Goal: Transaction & Acquisition: Purchase product/service

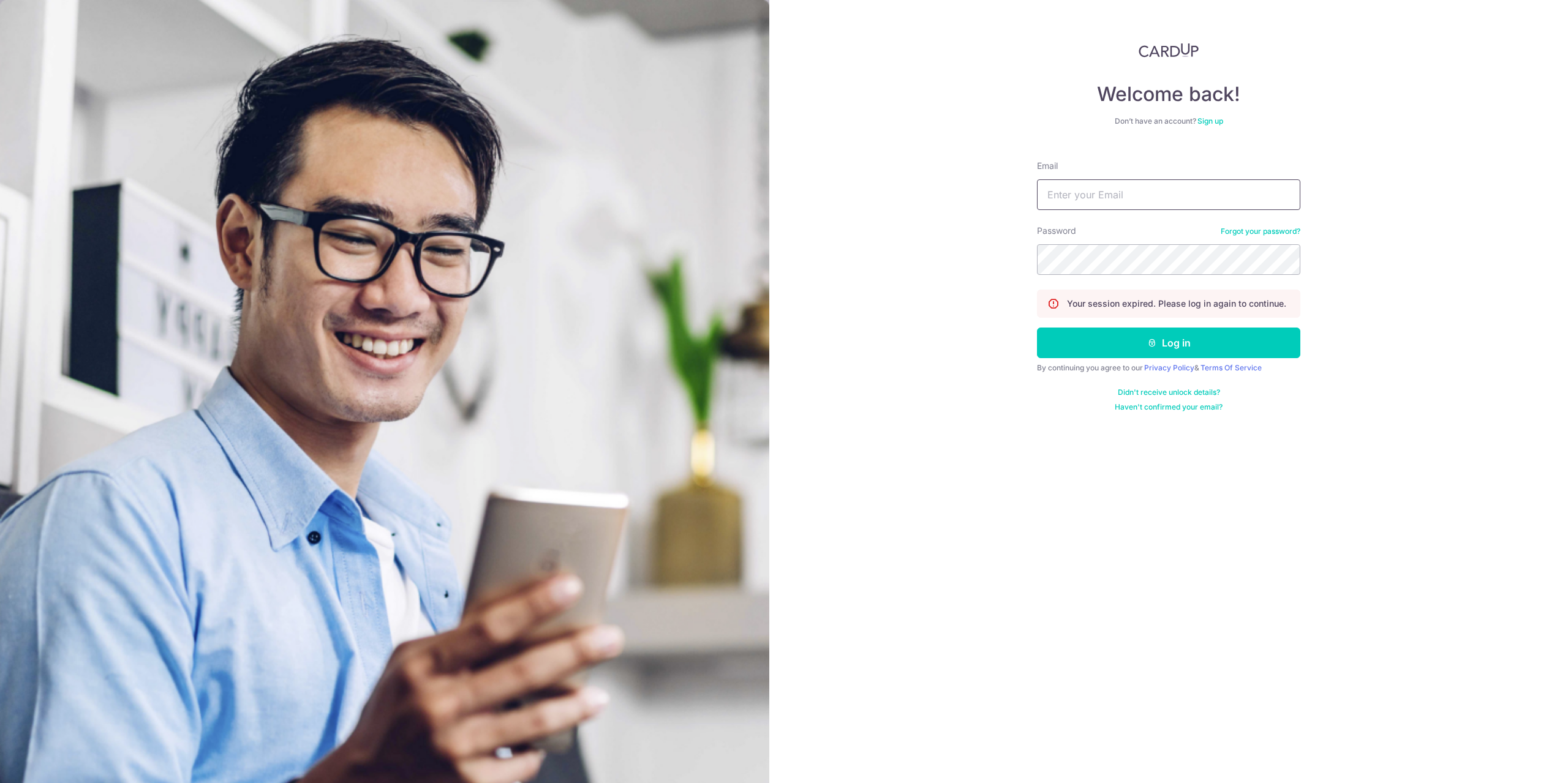
click at [1098, 197] on input "Email" at bounding box center [1167, 195] width 263 height 31
type input "[EMAIL_ADDRESS][DOMAIN_NAME]"
click at [1036, 328] on button "Log in" at bounding box center [1167, 343] width 263 height 31
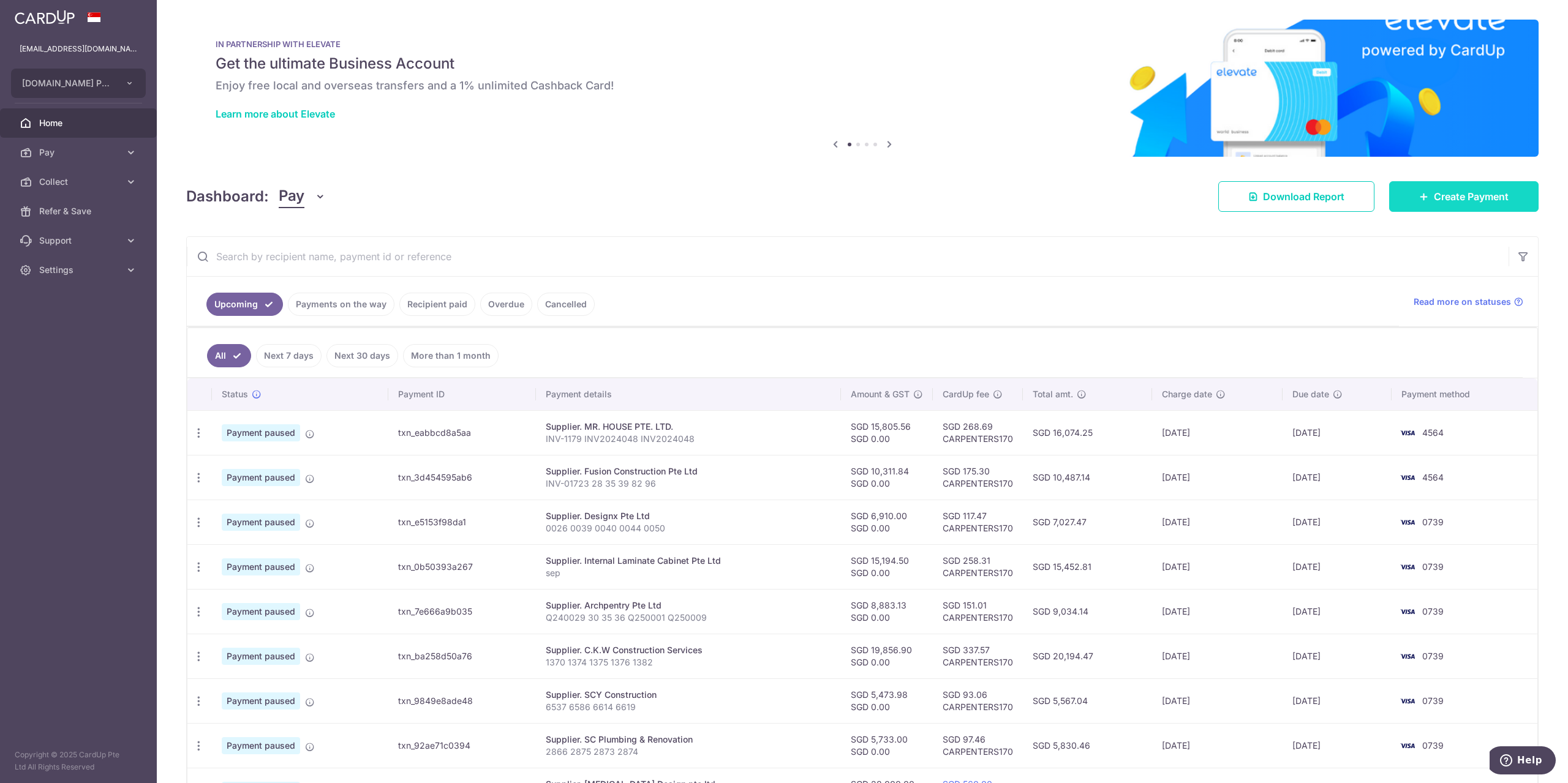
click at [1452, 198] on span "Create Payment" at bounding box center [1470, 197] width 75 height 14
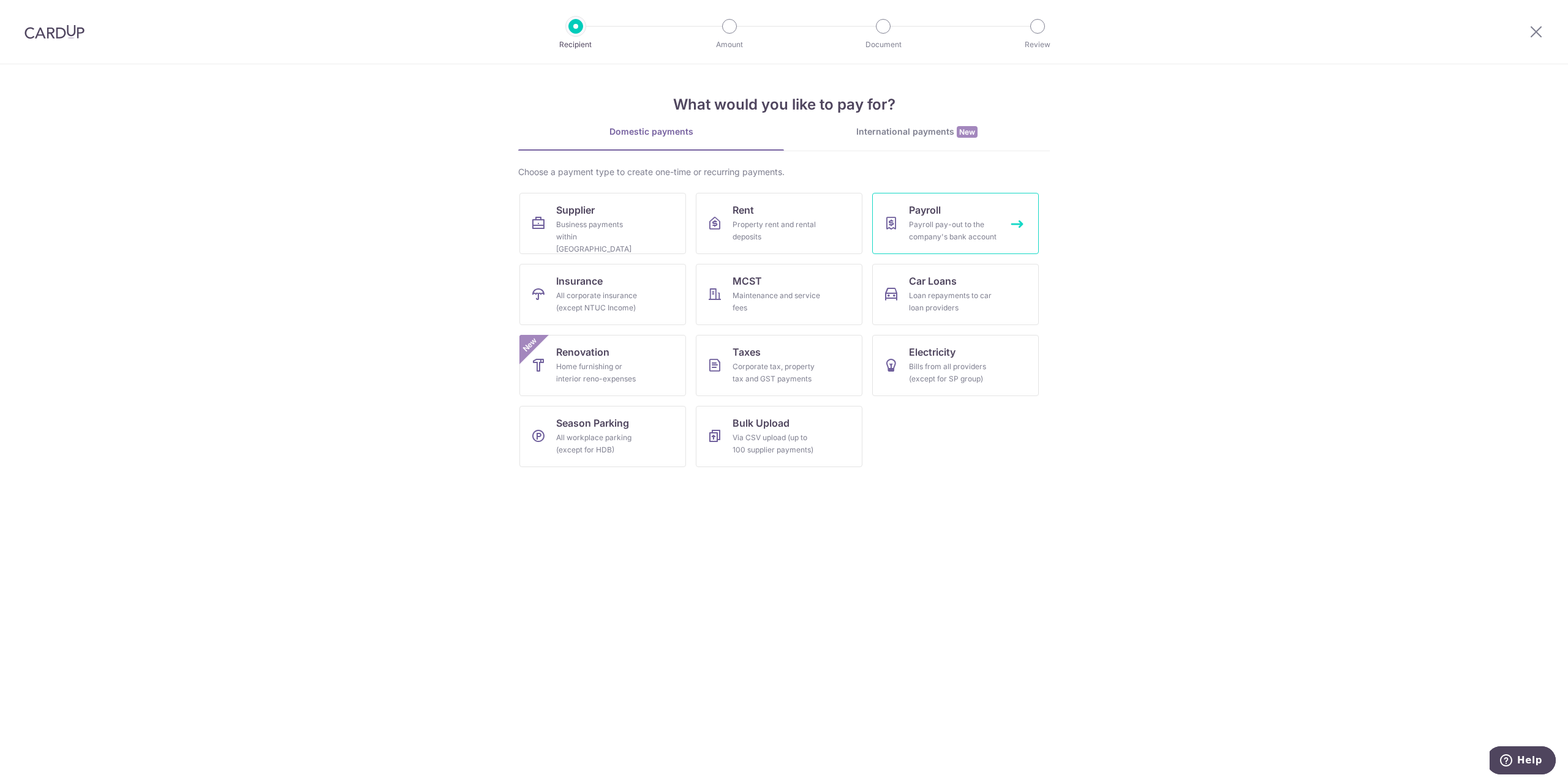
click at [938, 230] on div "Payroll pay-out to the company's bank account" at bounding box center [953, 230] width 88 height 24
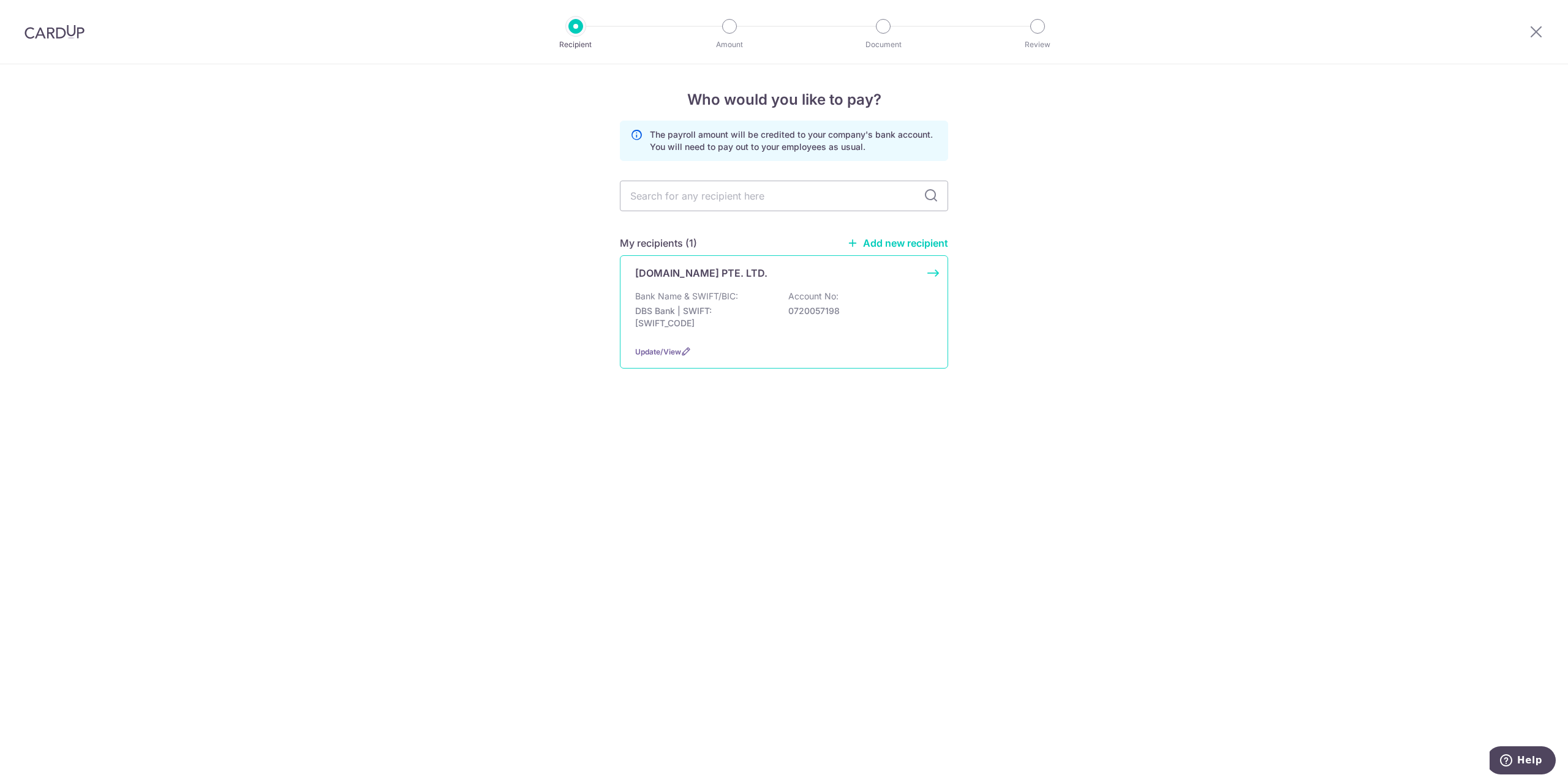
click at [833, 322] on div "Bank Name & SWIFT/BIC: DBS Bank | SWIFT: DBSSSGSGXXX Account No: 0720057198" at bounding box center [783, 312] width 297 height 45
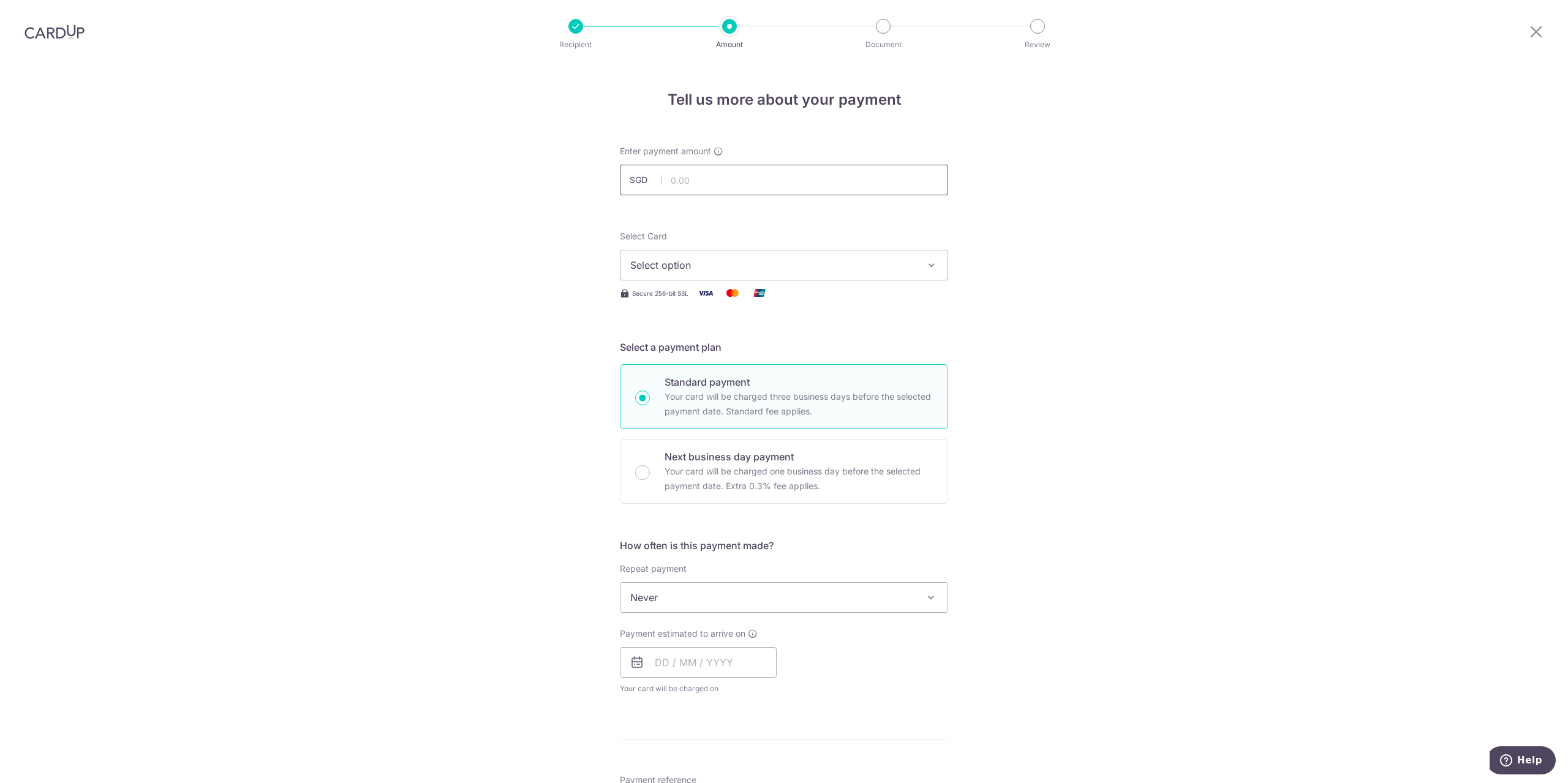
click at [725, 178] on input "text" at bounding box center [783, 180] width 328 height 31
type input "130,000.00"
click at [821, 254] on button "Select option" at bounding box center [783, 265] width 328 height 31
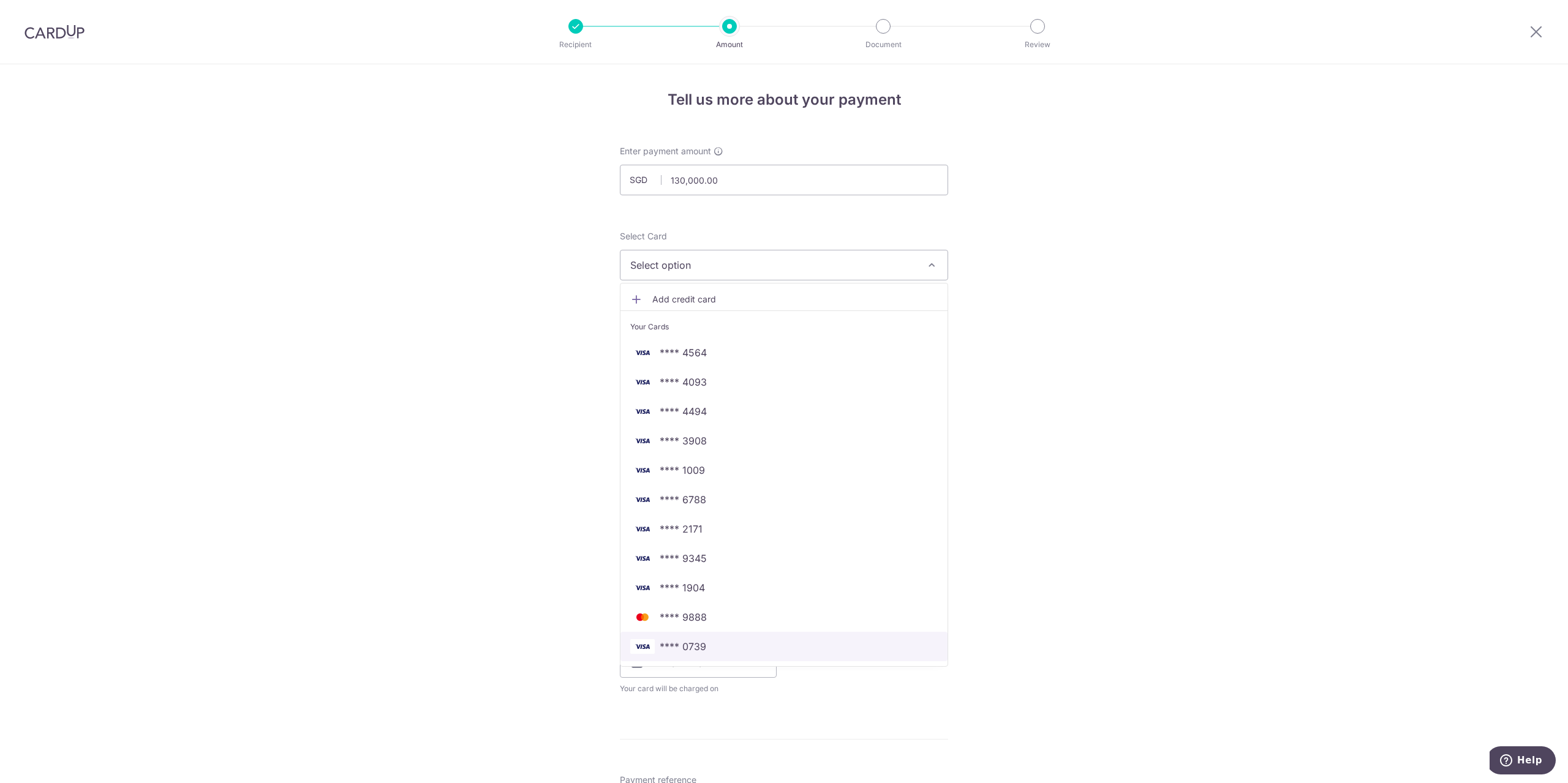
click at [711, 644] on span "**** 0739" at bounding box center [784, 647] width 307 height 14
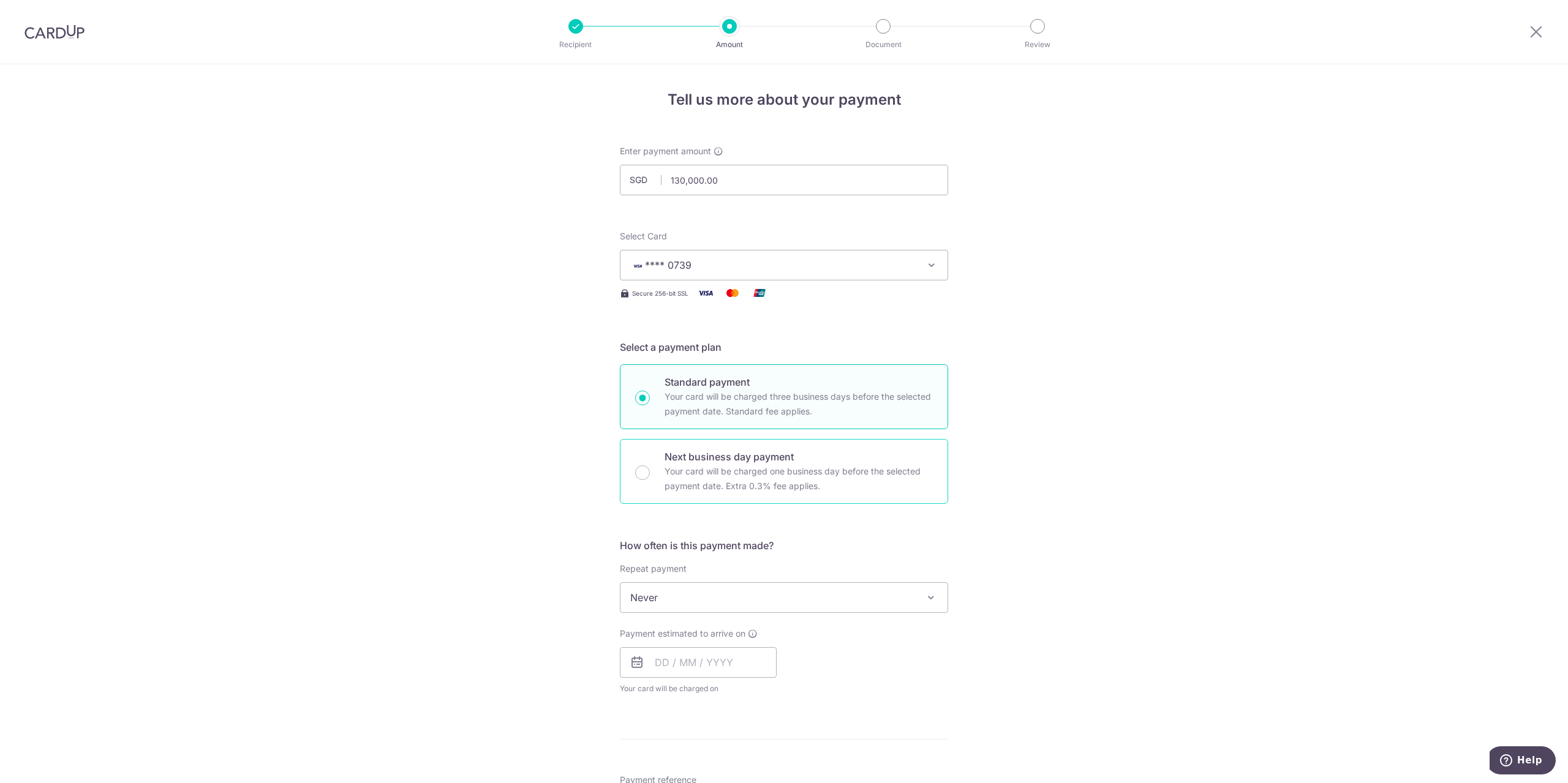
click at [790, 472] on p "Your card will be charged one business day before the selected payment date. Ex…" at bounding box center [798, 479] width 269 height 30
click at [649, 472] on input "Next business day payment Your card will be charged one business day before the…" at bounding box center [642, 472] width 14 height 14
radio input "false"
radio input "true"
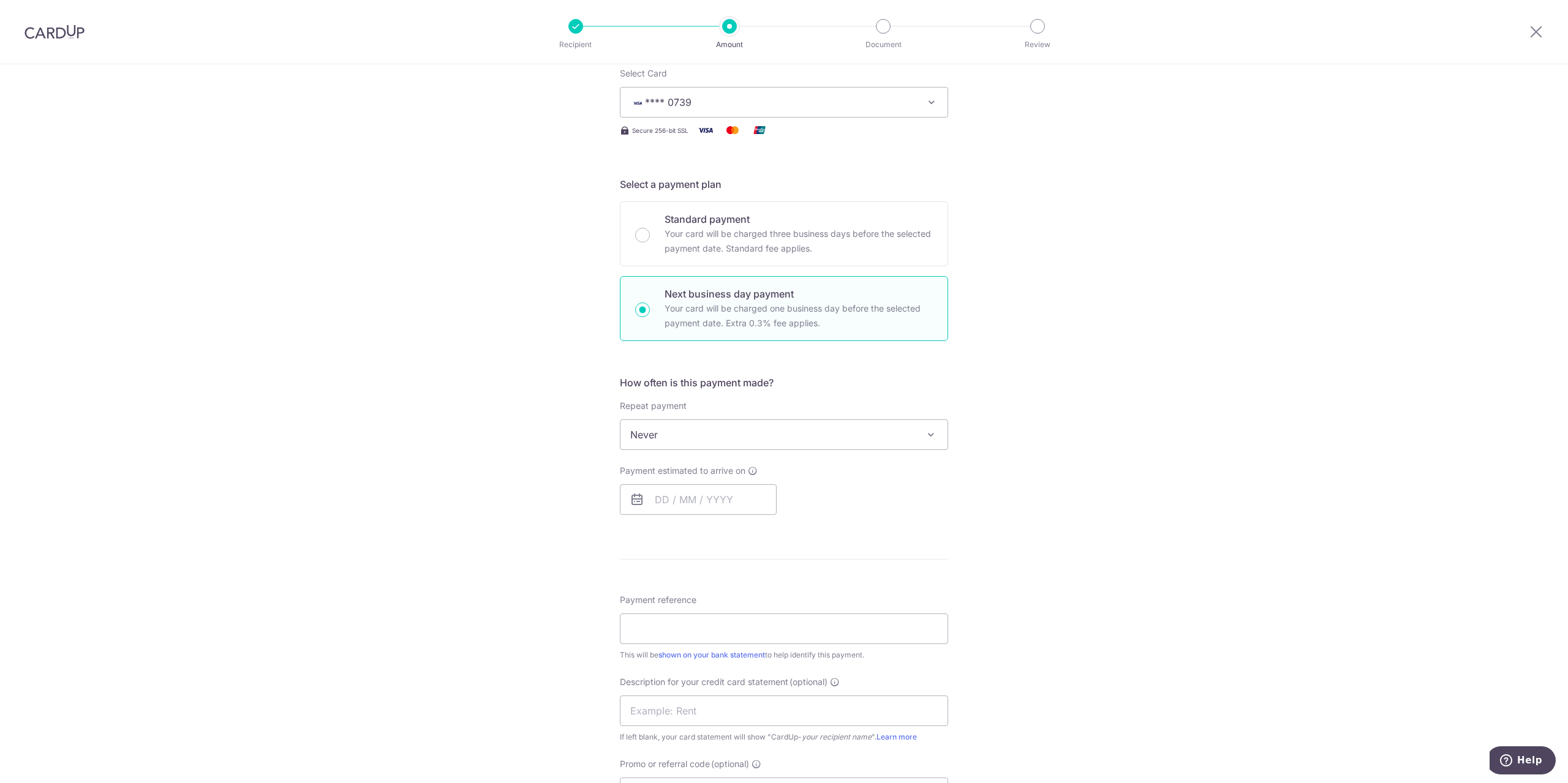
scroll to position [204, 0]
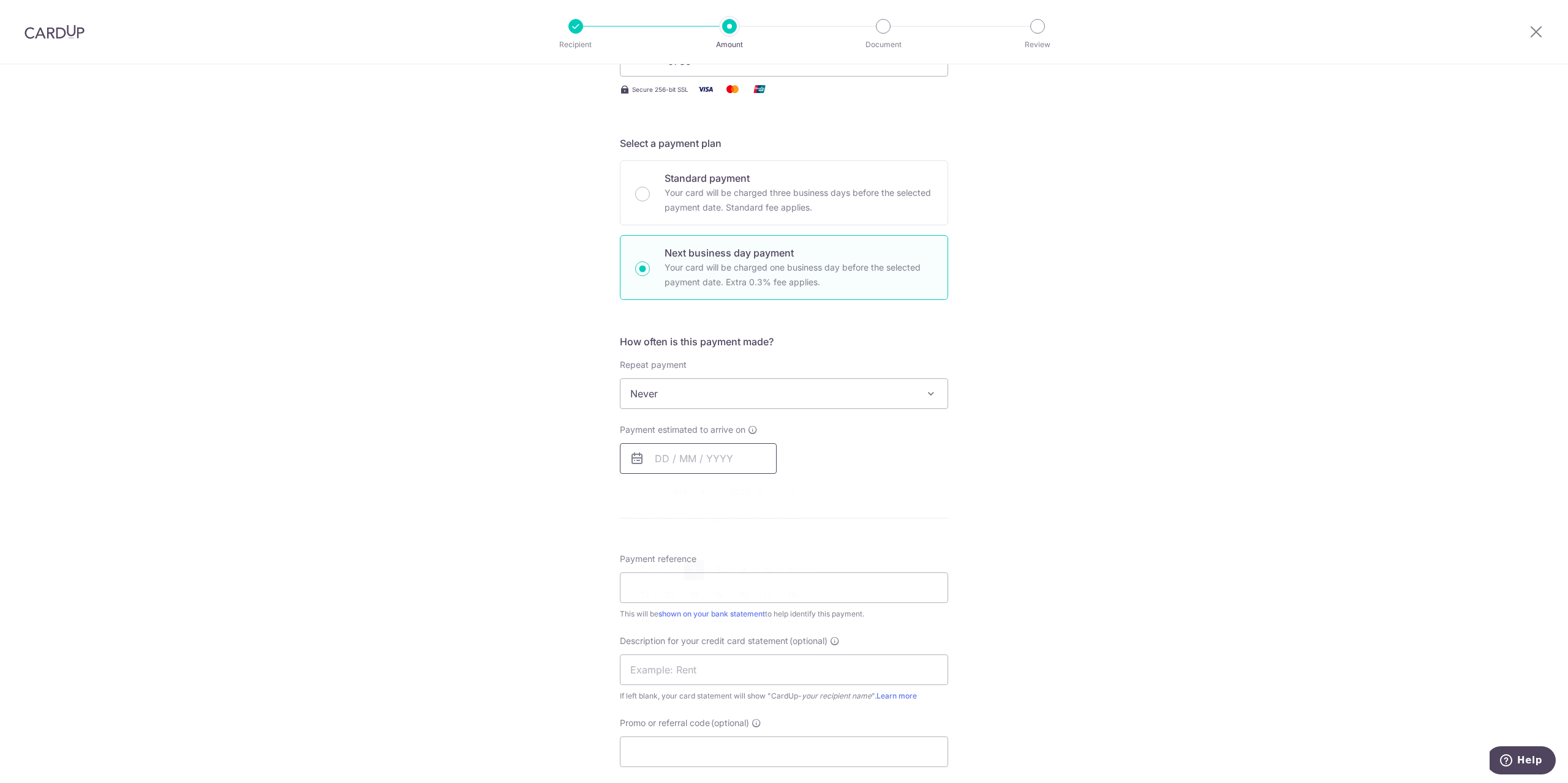
click at [713, 455] on input "text" at bounding box center [698, 459] width 157 height 31
click at [692, 564] on link "7" at bounding box center [694, 570] width 20 height 20
type input "[DATE]"
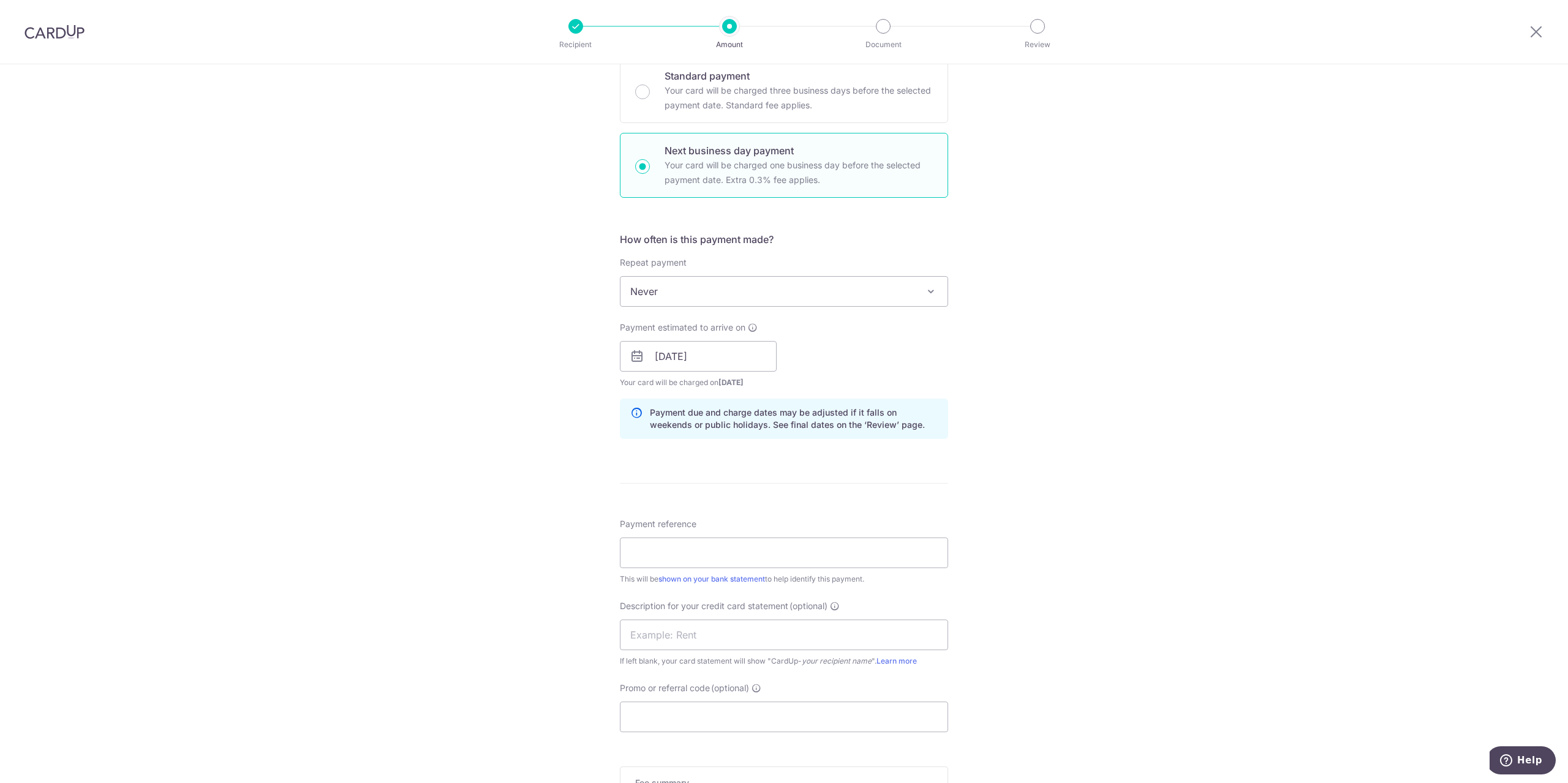
scroll to position [408, 0]
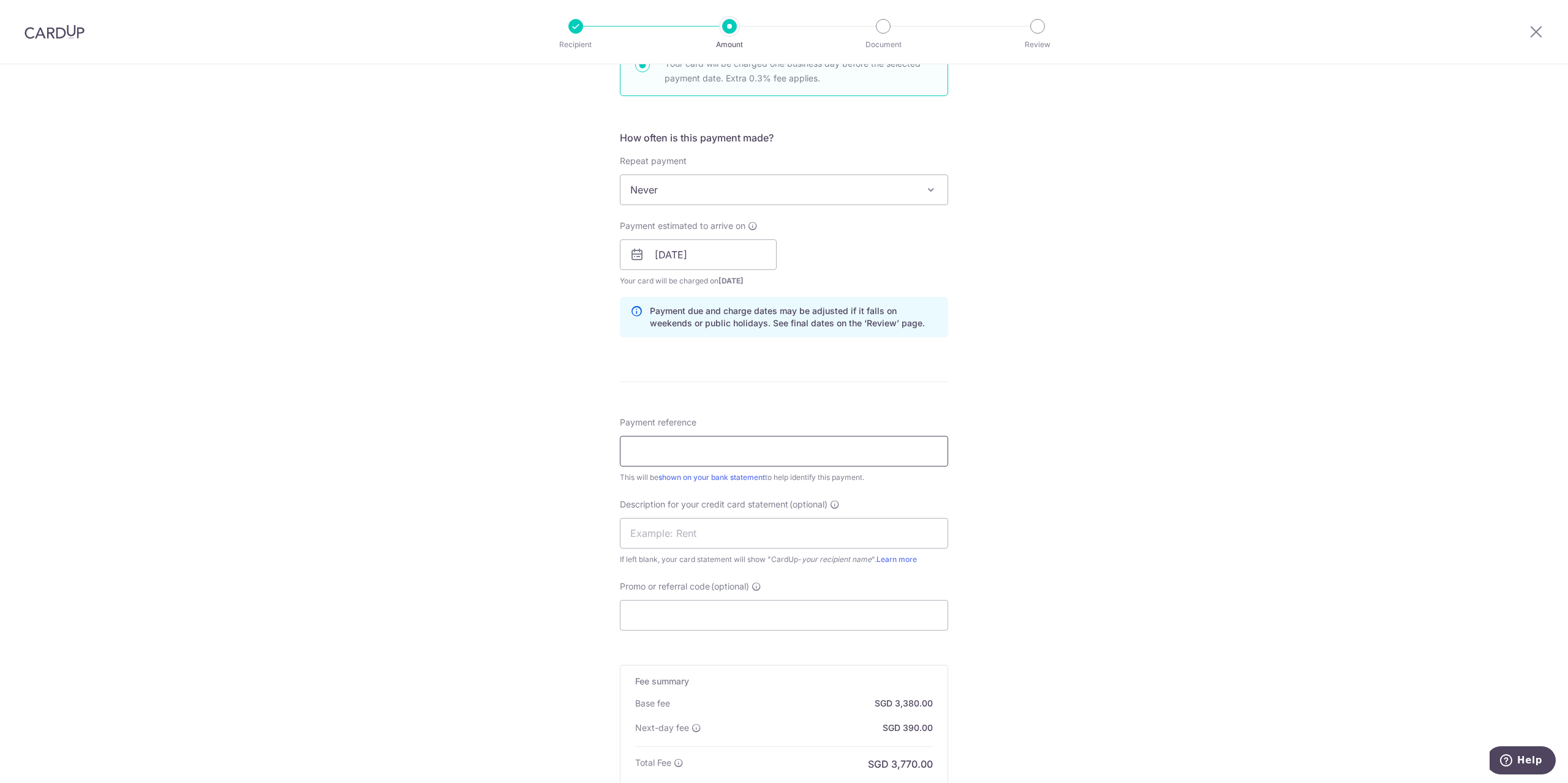
click at [697, 450] on input "Payment reference" at bounding box center [783, 451] width 328 height 31
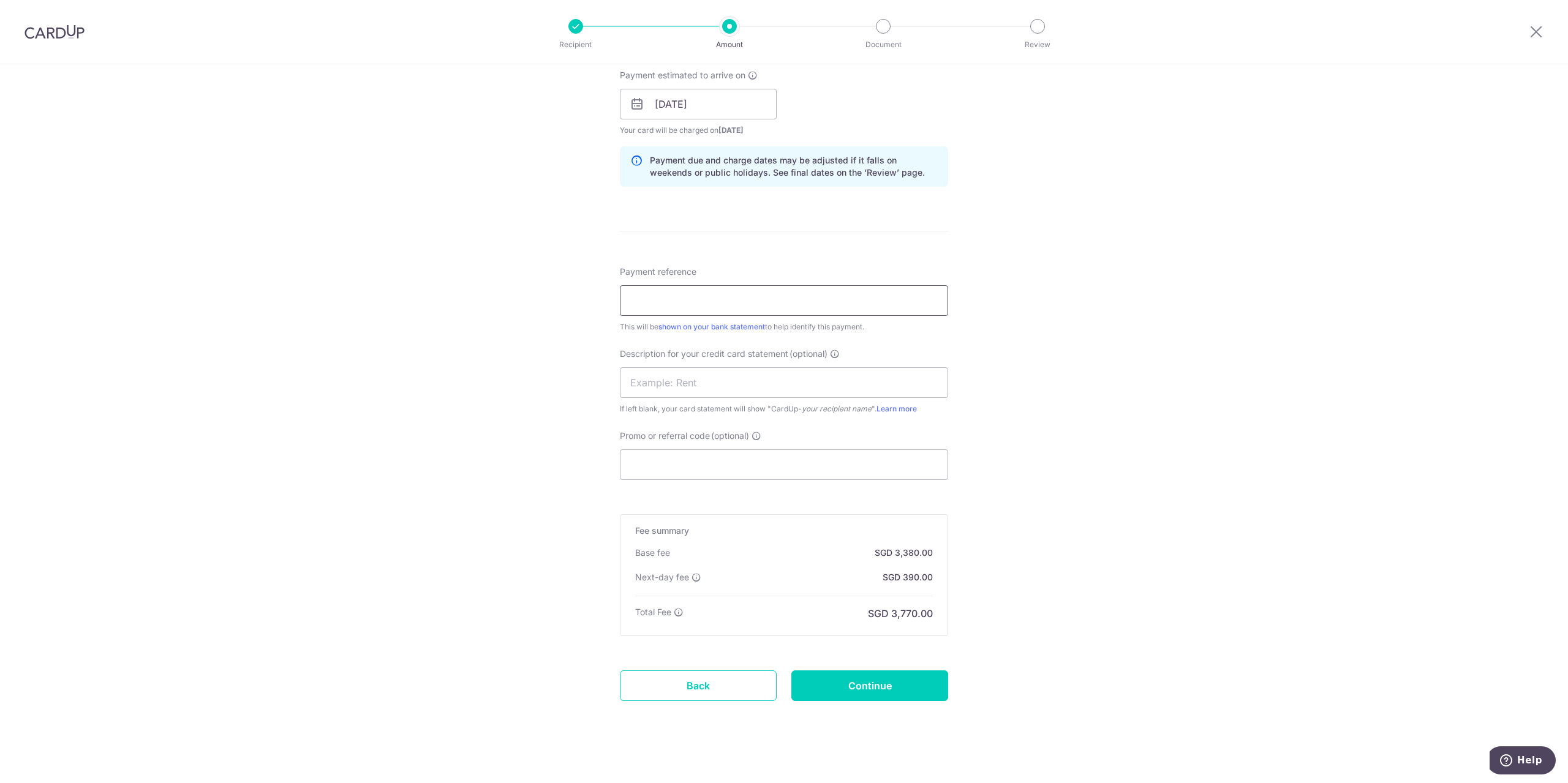
scroll to position [565, 0]
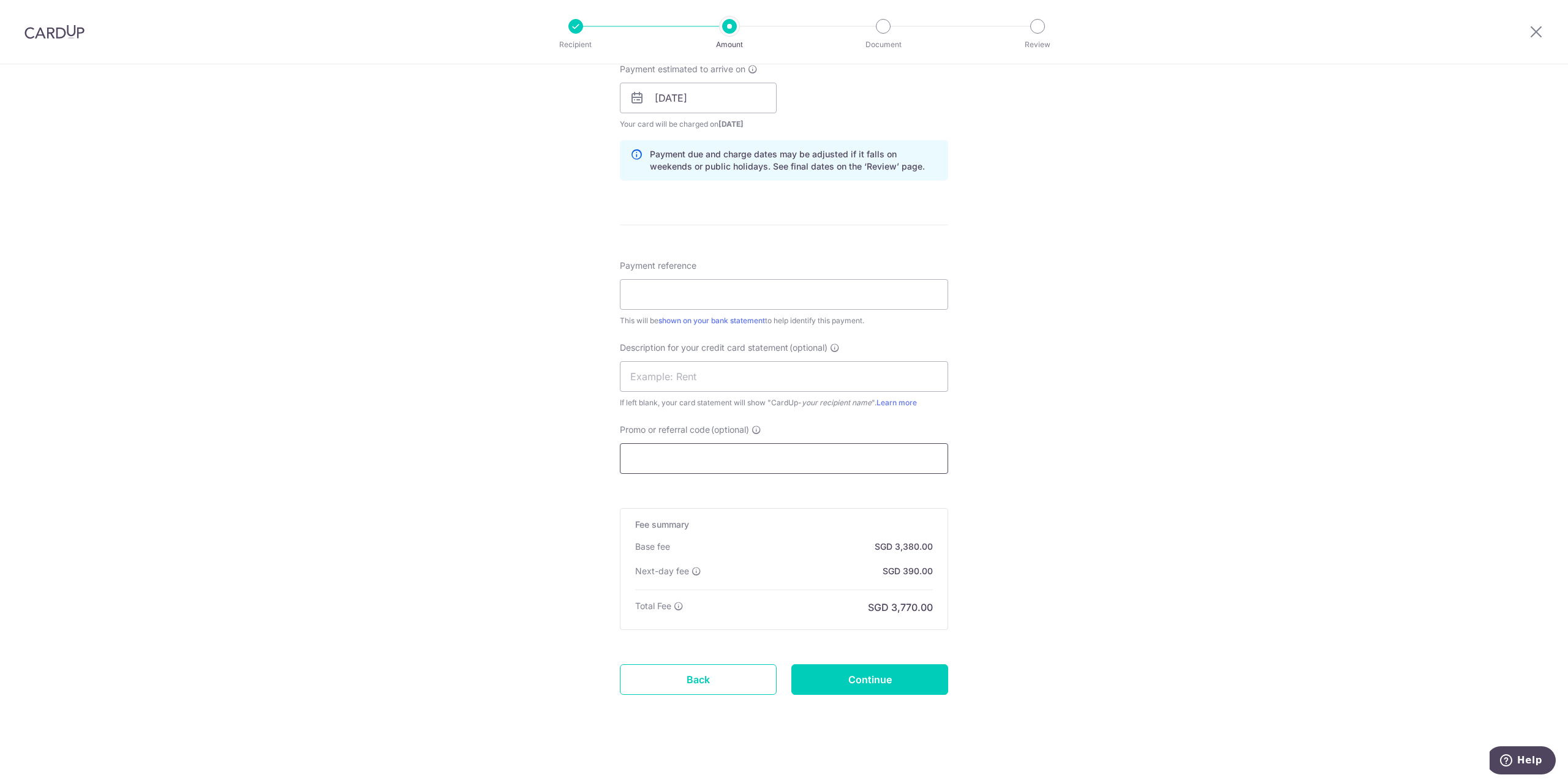
click at [861, 465] on input "Promo or referral code (optional)" at bounding box center [783, 459] width 328 height 31
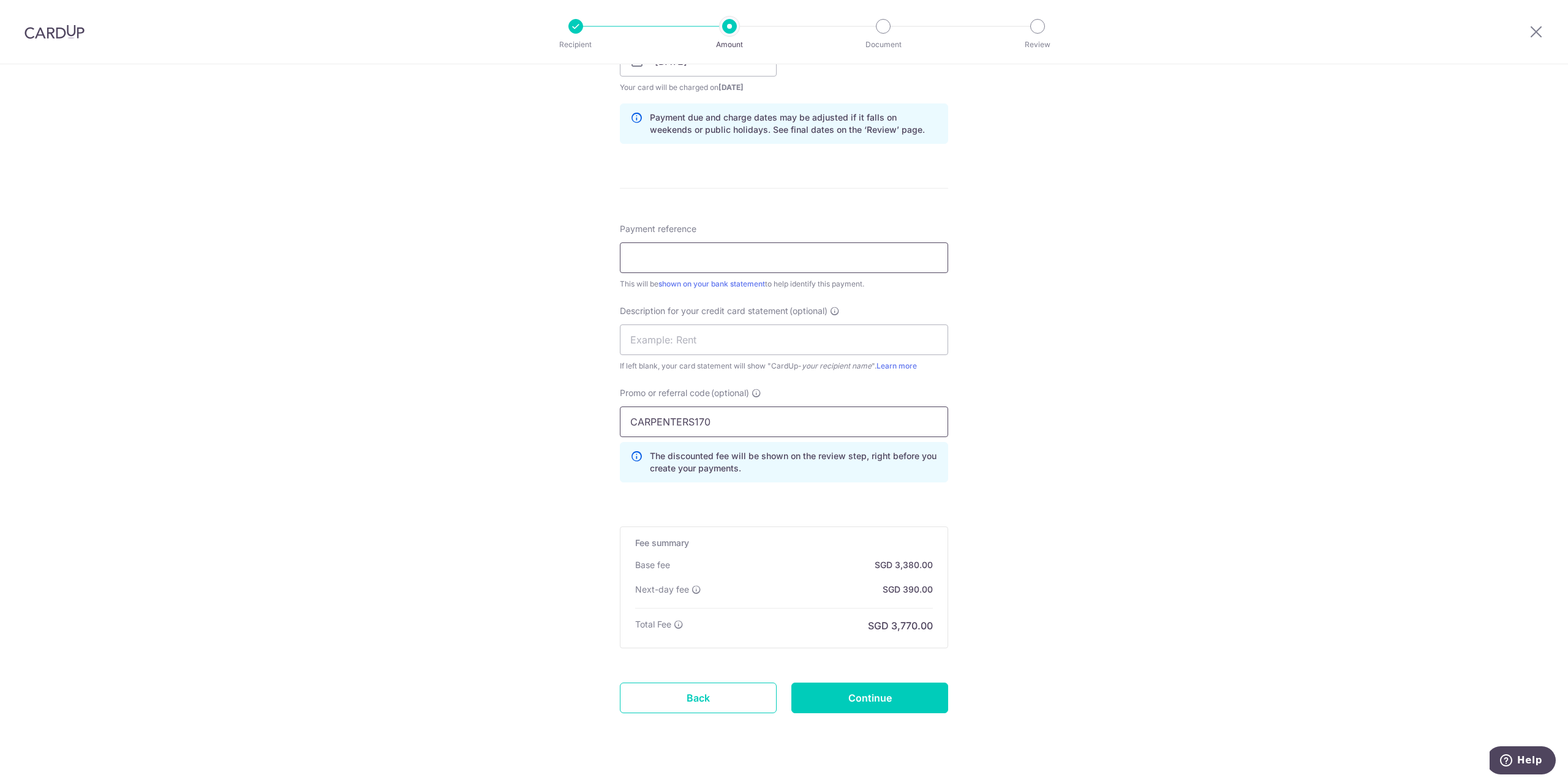
scroll to position [620, 0]
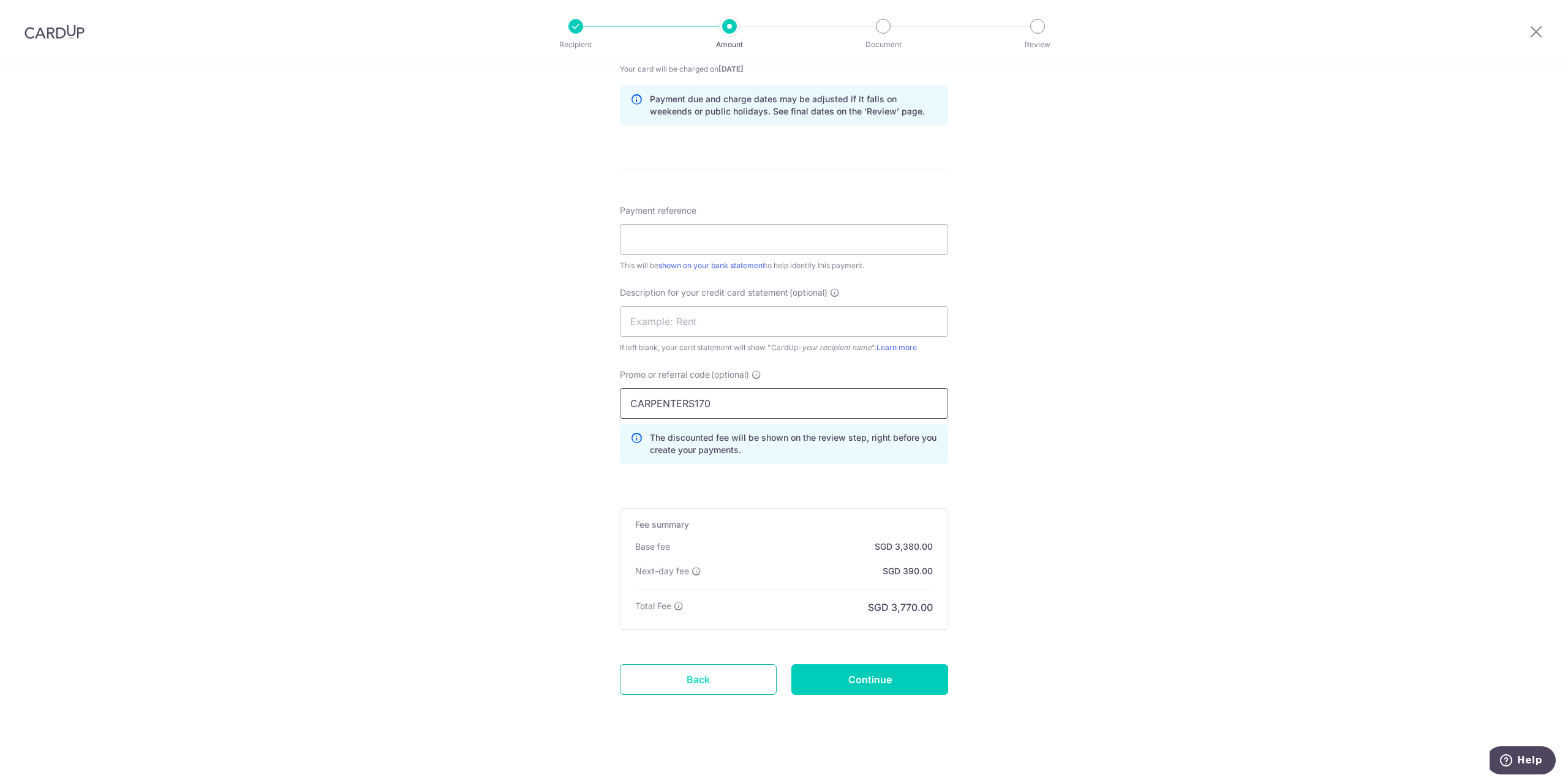
type input "CARPENTERS170"
click at [710, 667] on link "Back" at bounding box center [698, 680] width 157 height 31
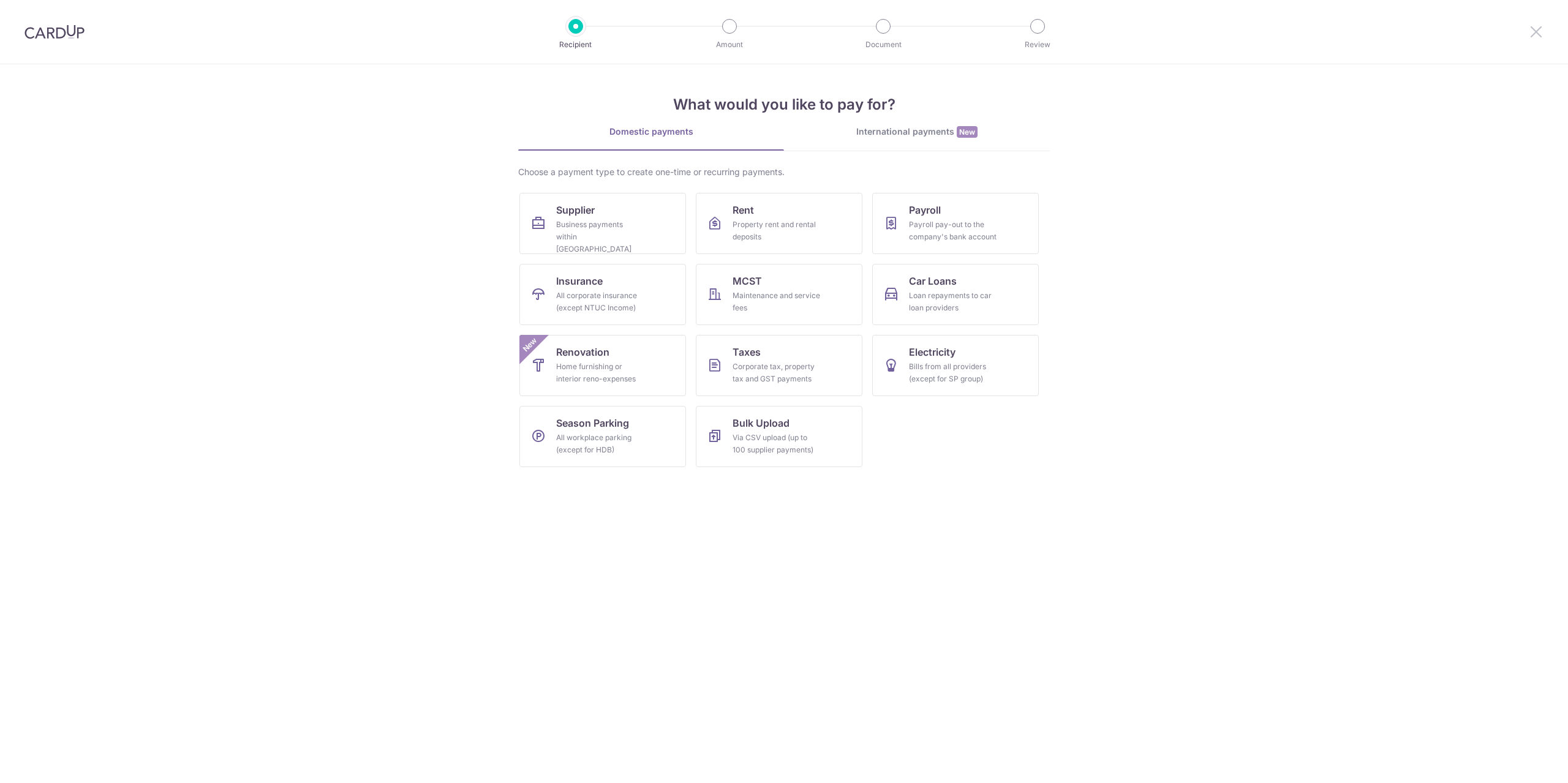
click at [1536, 29] on icon at bounding box center [1536, 31] width 14 height 15
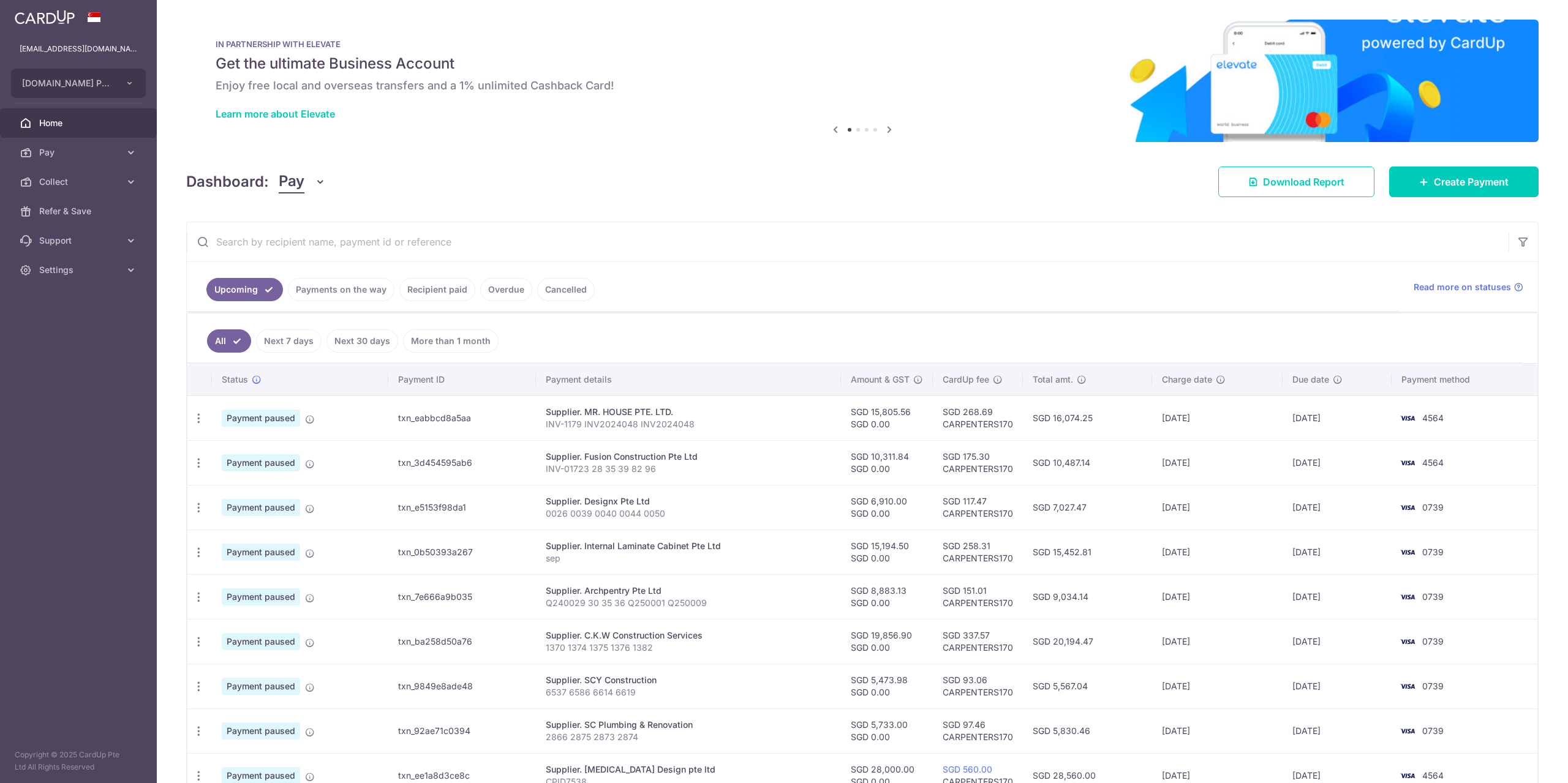
click at [449, 287] on link "Recipient paid" at bounding box center [437, 290] width 76 height 23
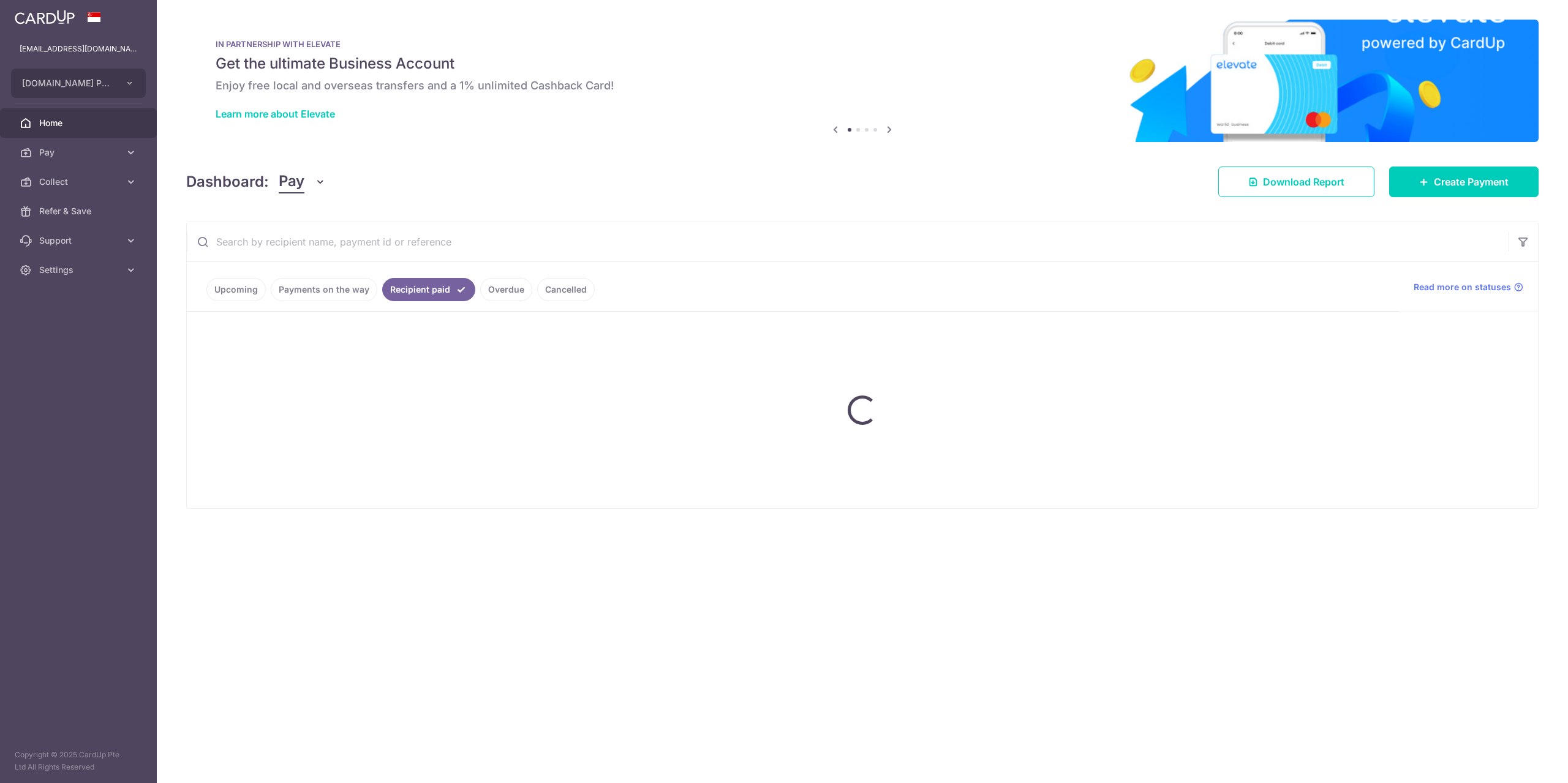
click at [378, 242] on input "text" at bounding box center [847, 242] width 1321 height 40
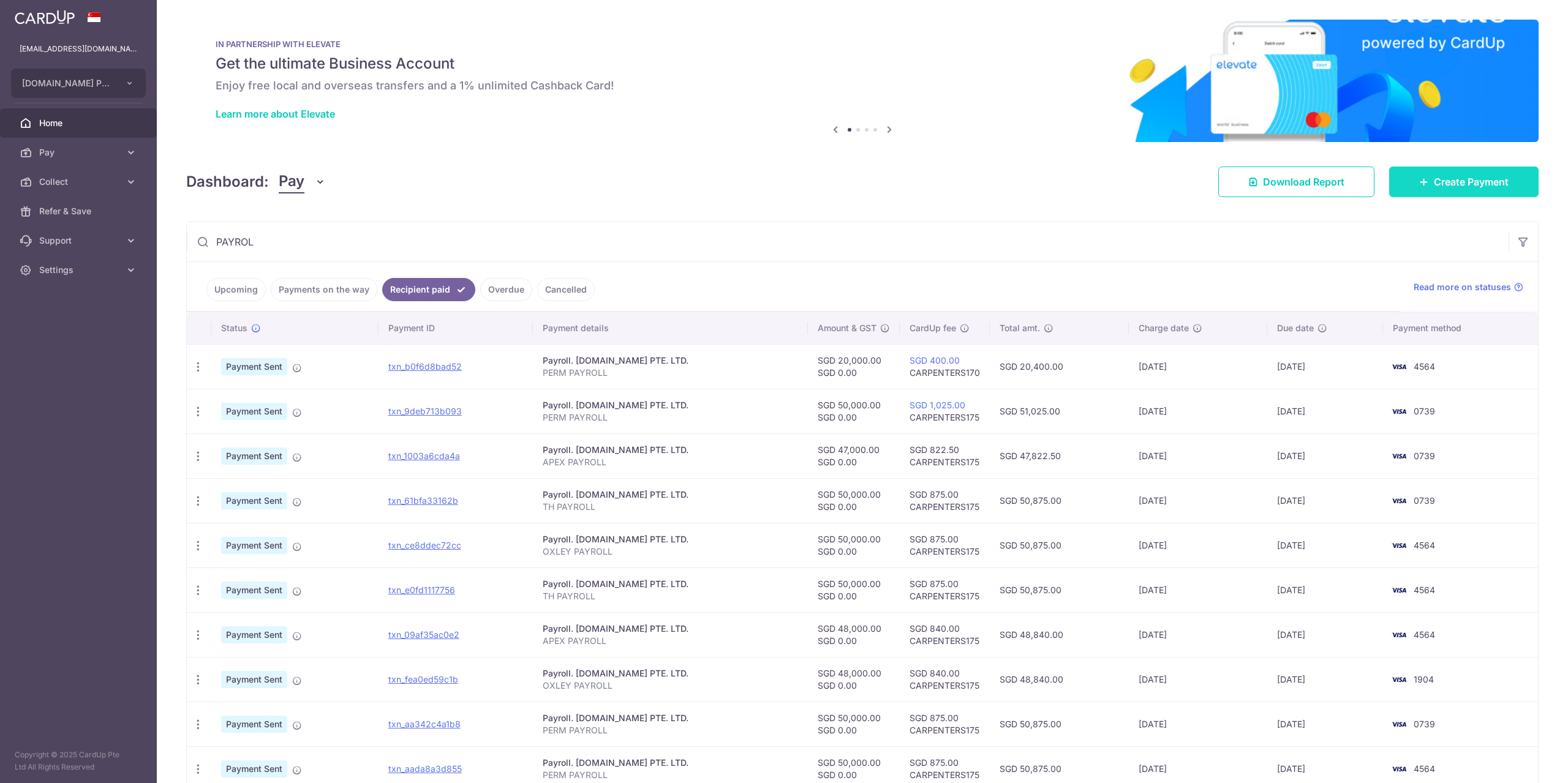
type input "PAYROL"
click at [1471, 181] on span "Create Payment" at bounding box center [1470, 181] width 75 height 14
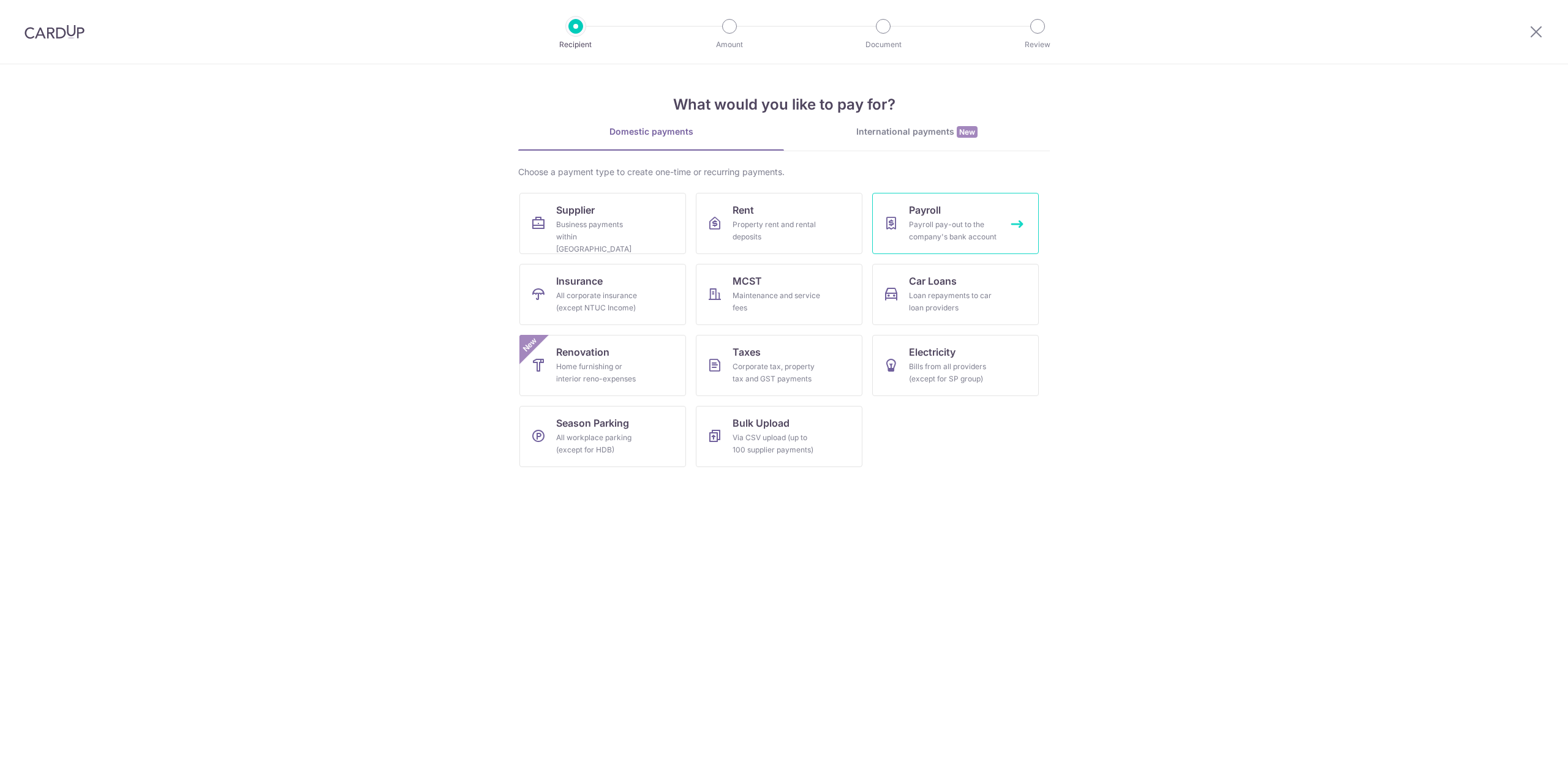
click at [959, 209] on link "Payroll Payroll pay-out to the company's bank account" at bounding box center [955, 224] width 166 height 61
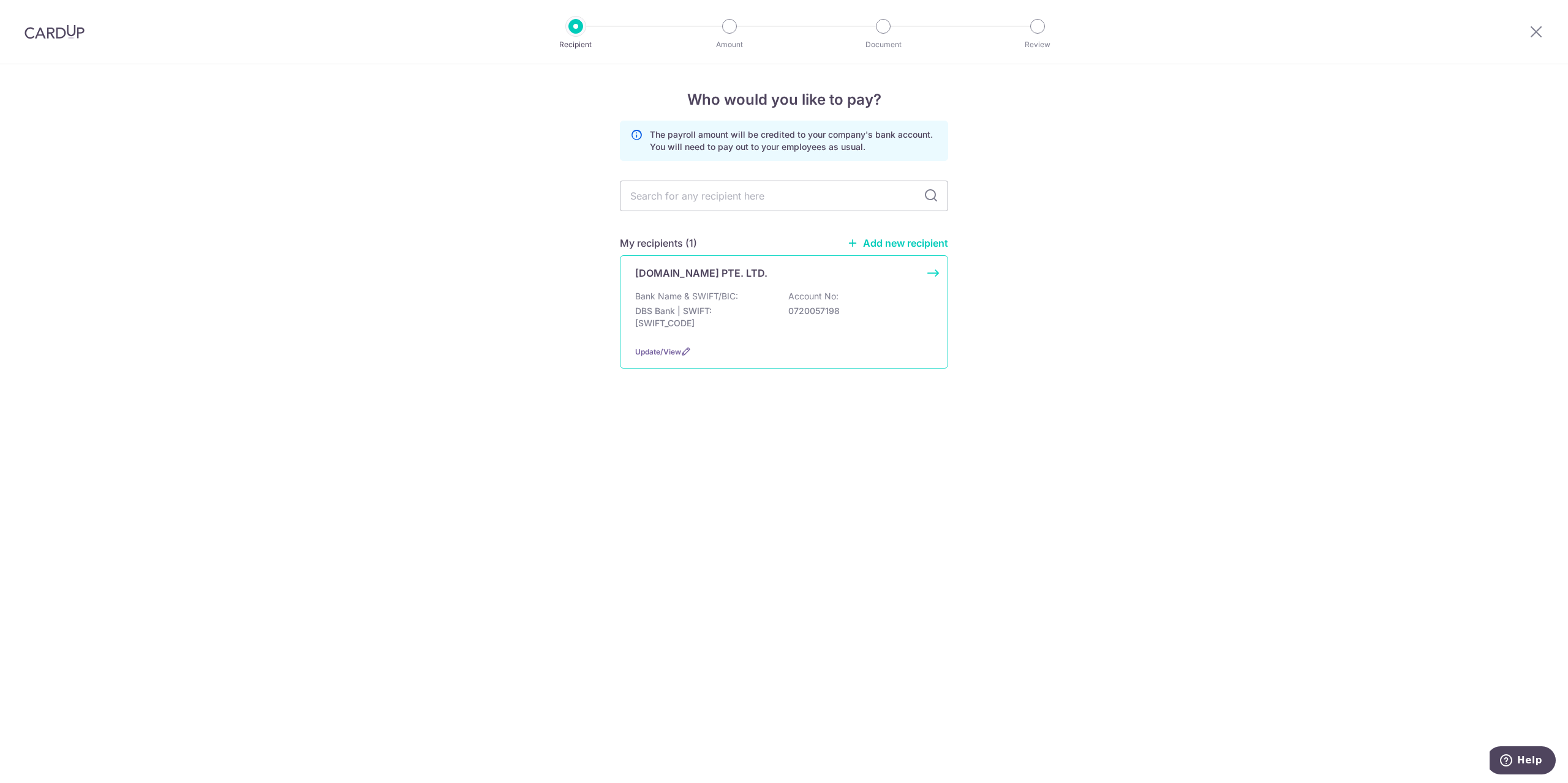
click at [738, 311] on p "DBS Bank | SWIFT: DBSSSGSGXXX" at bounding box center [703, 317] width 137 height 24
click at [815, 311] on p "0720057198" at bounding box center [857, 312] width 137 height 13
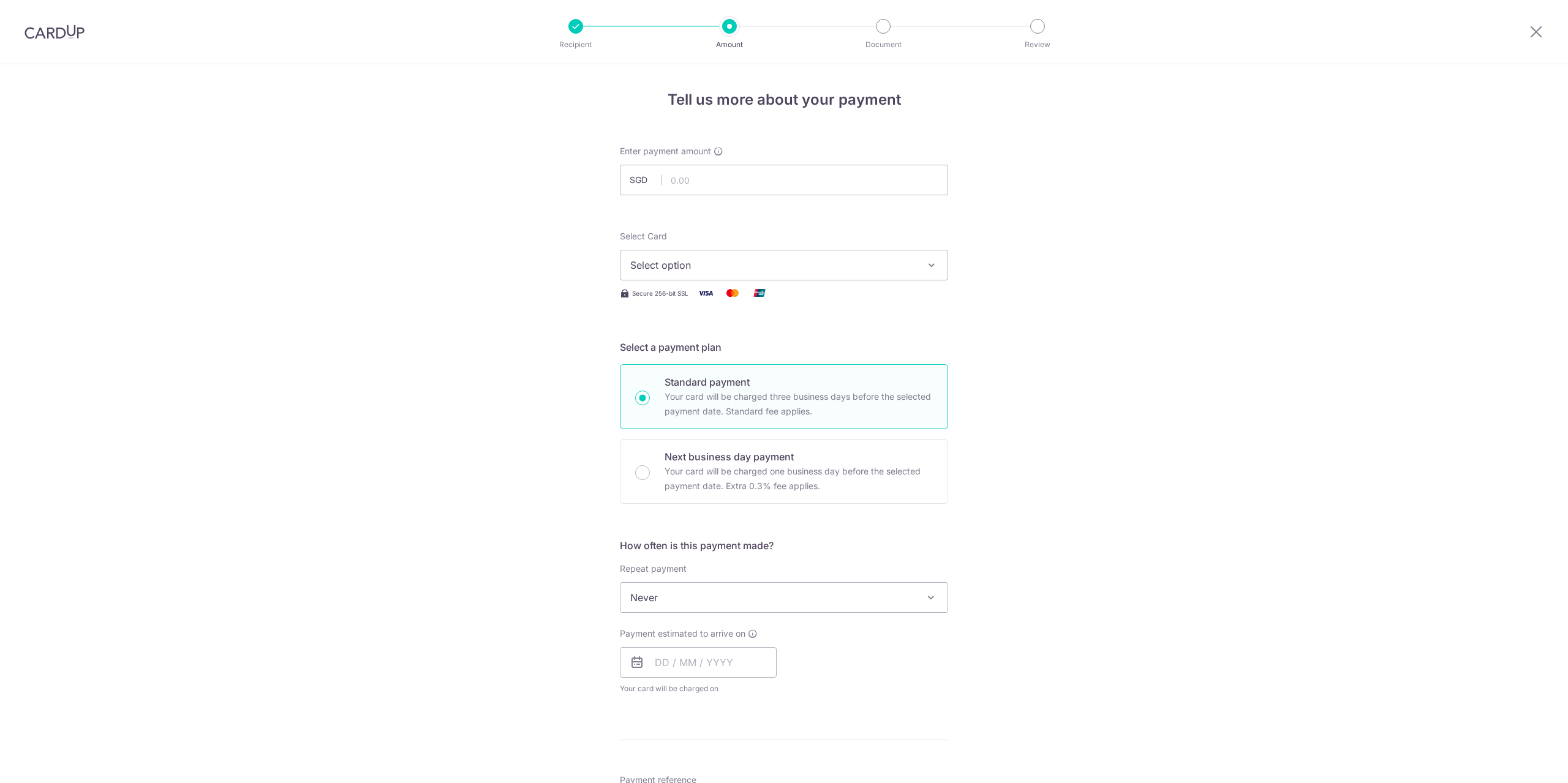
click at [722, 180] on input "text" at bounding box center [783, 180] width 328 height 31
type input "130,000.00"
click at [835, 258] on span "Select option" at bounding box center [773, 265] width 286 height 14
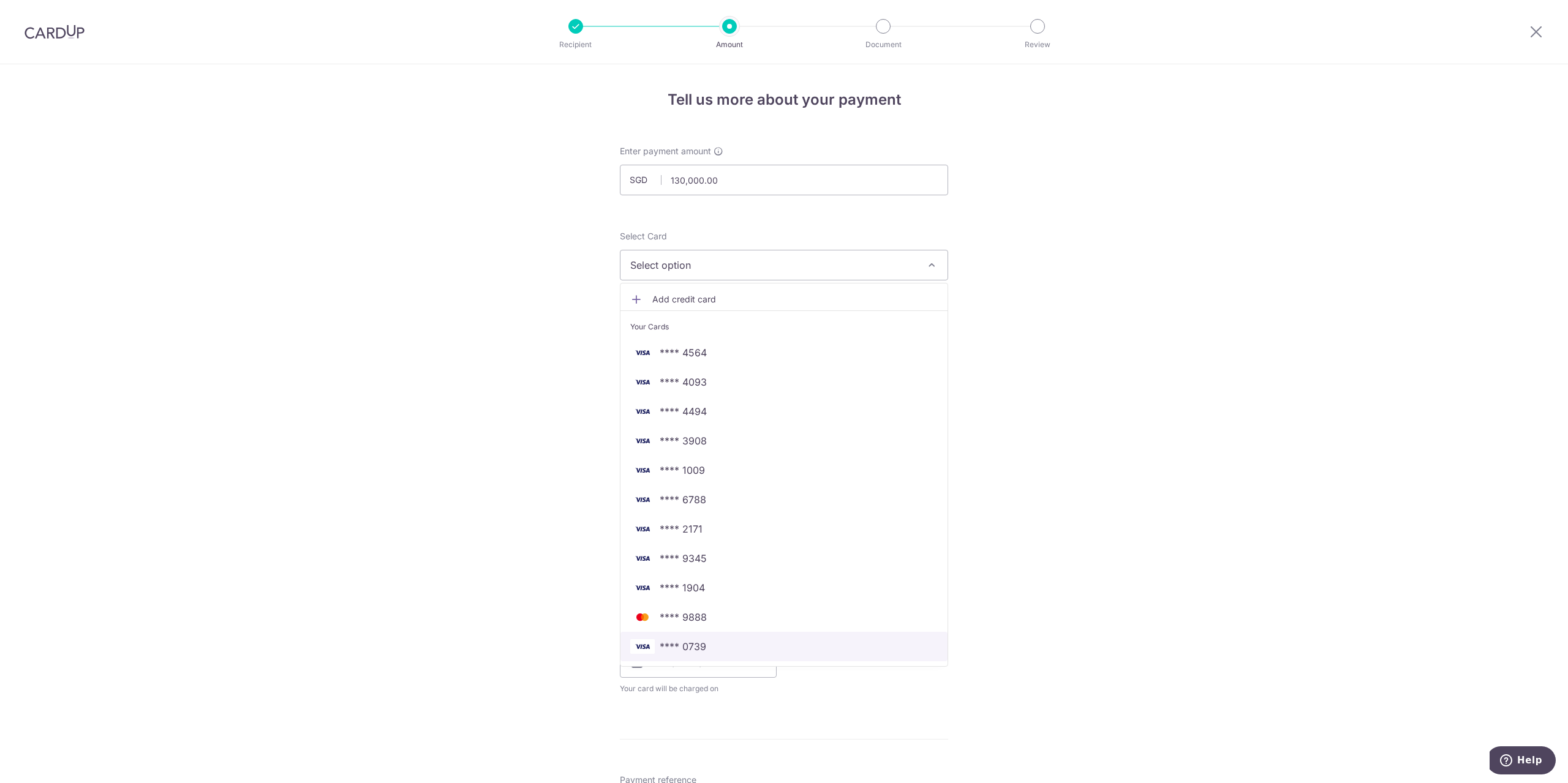
click at [711, 638] on link "**** 0739" at bounding box center [784, 647] width 327 height 30
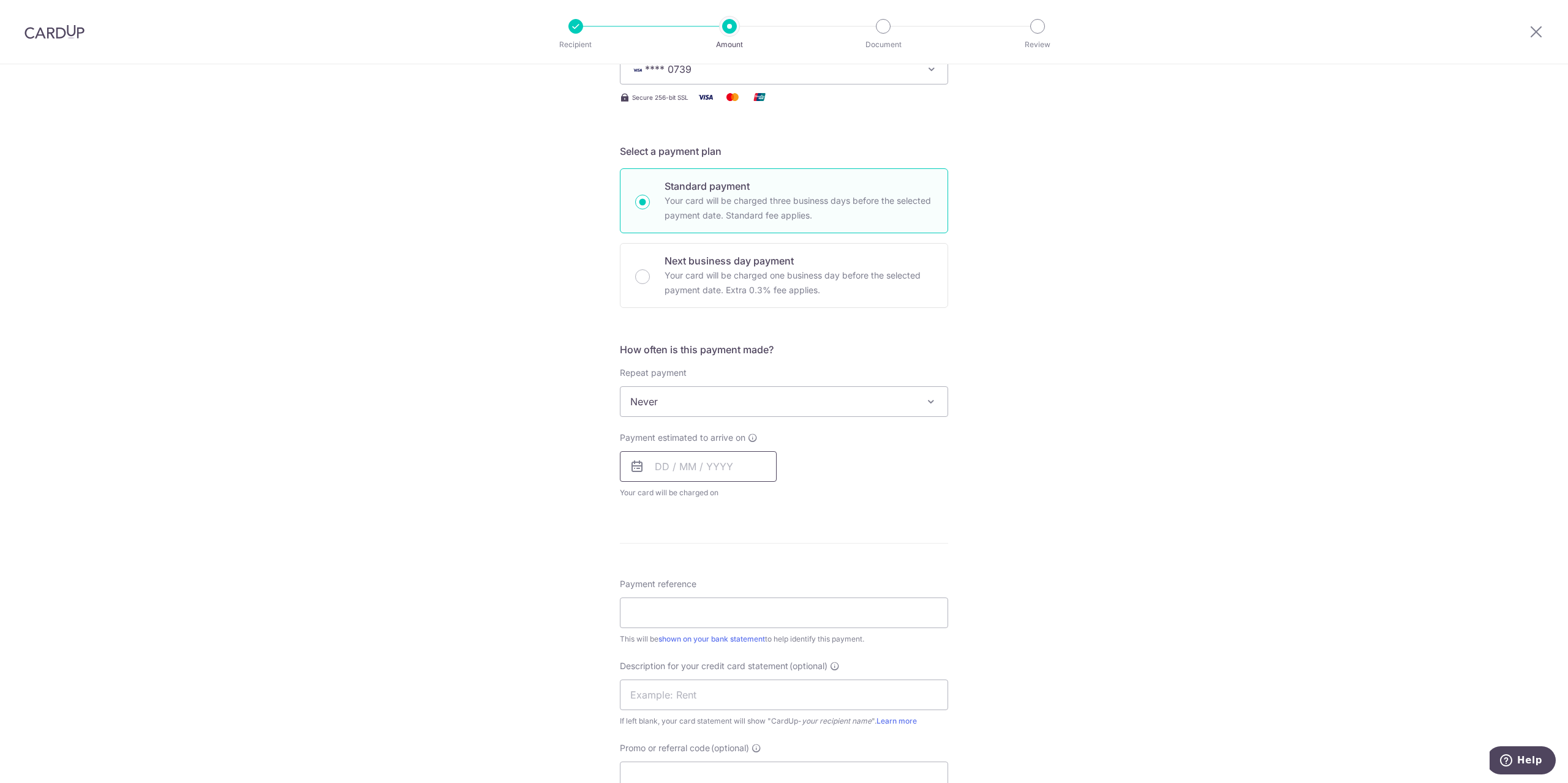
scroll to position [204, 0]
click at [683, 250] on p "Next business day payment" at bounding box center [798, 252] width 269 height 14
click at [649, 261] on input "Next business day payment Your card will be charged one business day before the…" at bounding box center [642, 268] width 14 height 14
radio input "false"
radio input "true"
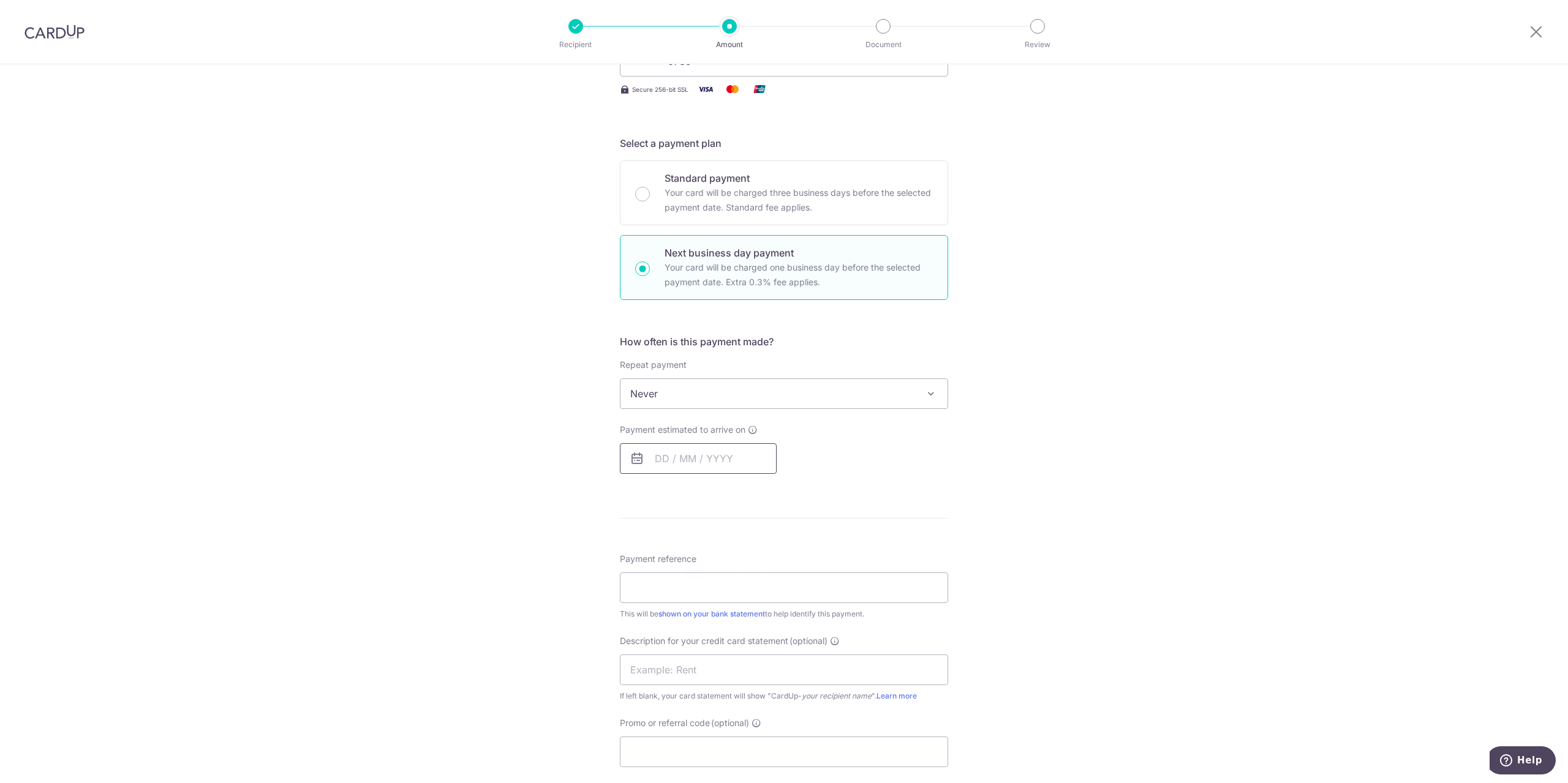
click at [692, 466] on input "text" at bounding box center [698, 459] width 157 height 31
click at [690, 565] on link "7" at bounding box center [694, 570] width 20 height 20
type input "[DATE]"
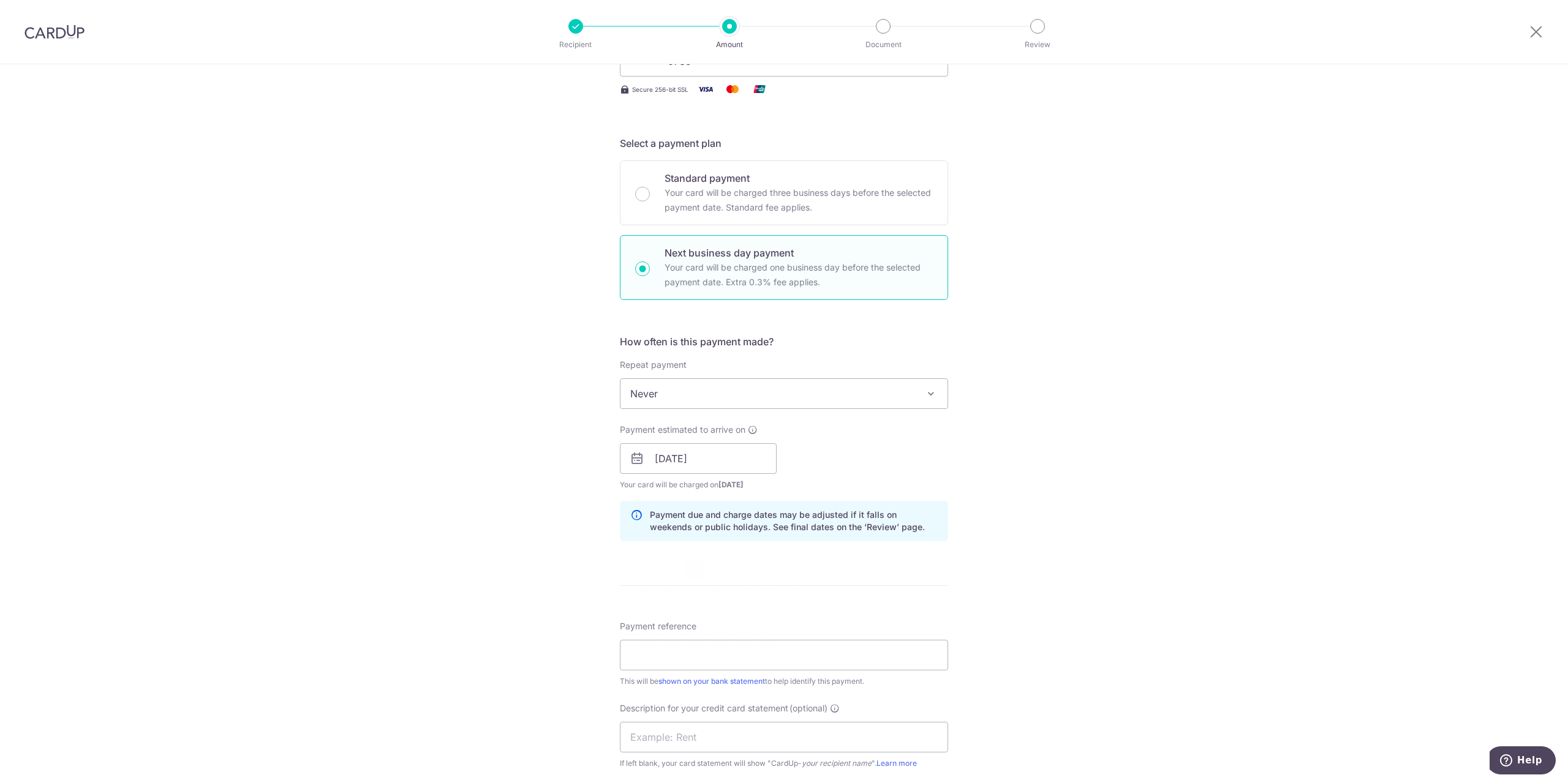
scroll to position [408, 0]
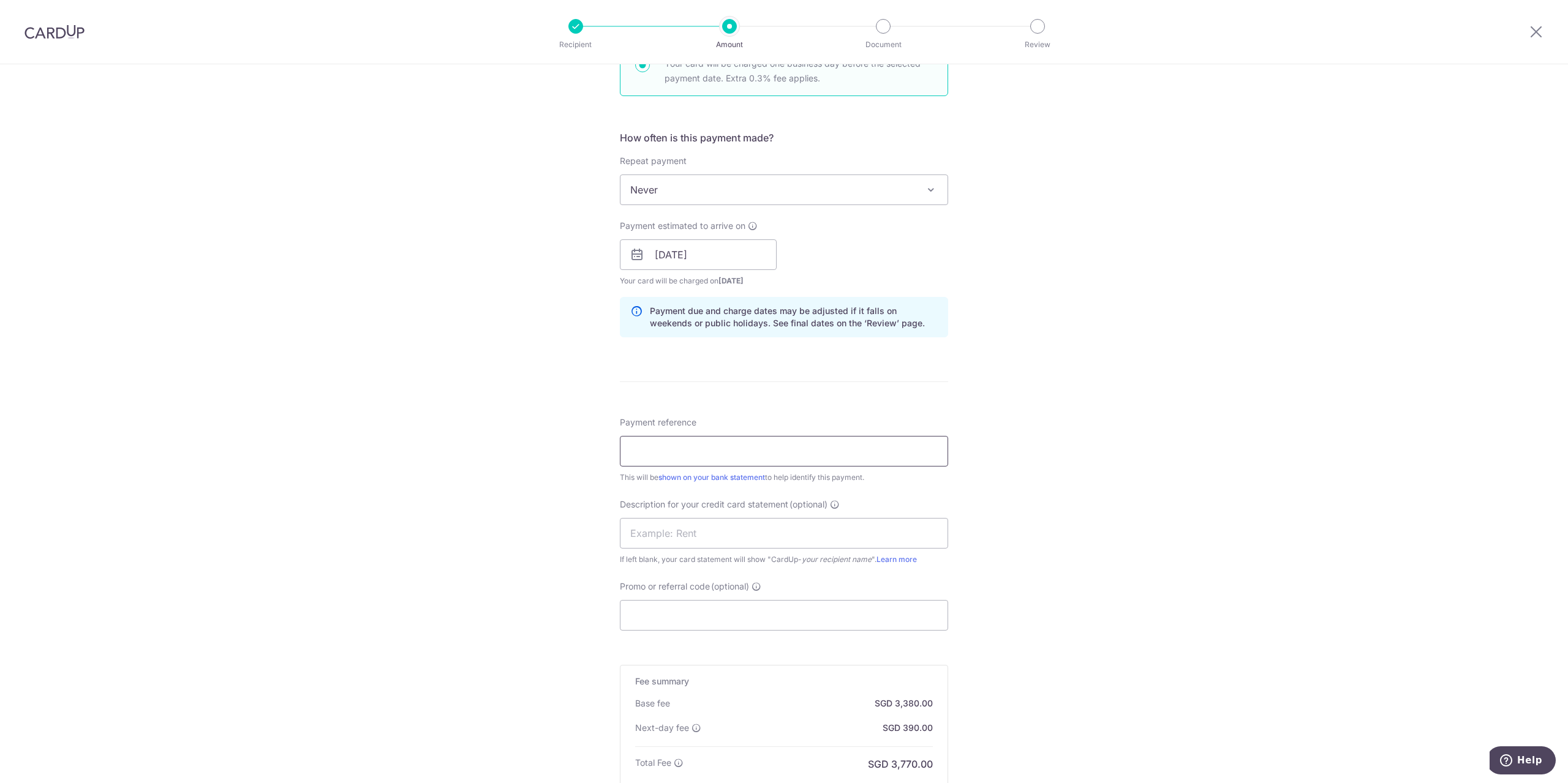
click at [688, 446] on input "Payment reference" at bounding box center [783, 451] width 328 height 31
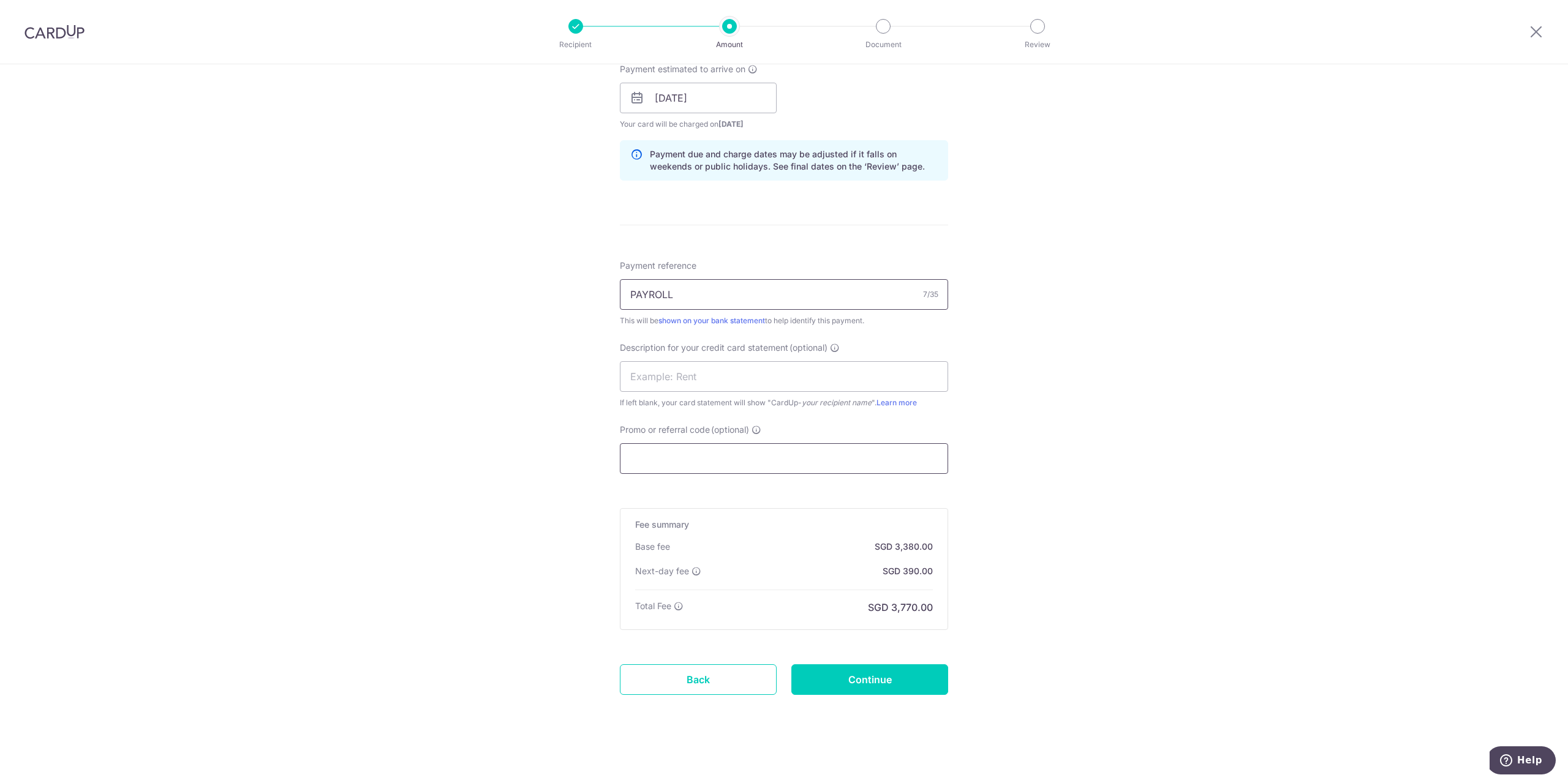
type input "PAYROLL"
click at [718, 453] on input "Promo or referral code (optional)" at bounding box center [783, 459] width 328 height 31
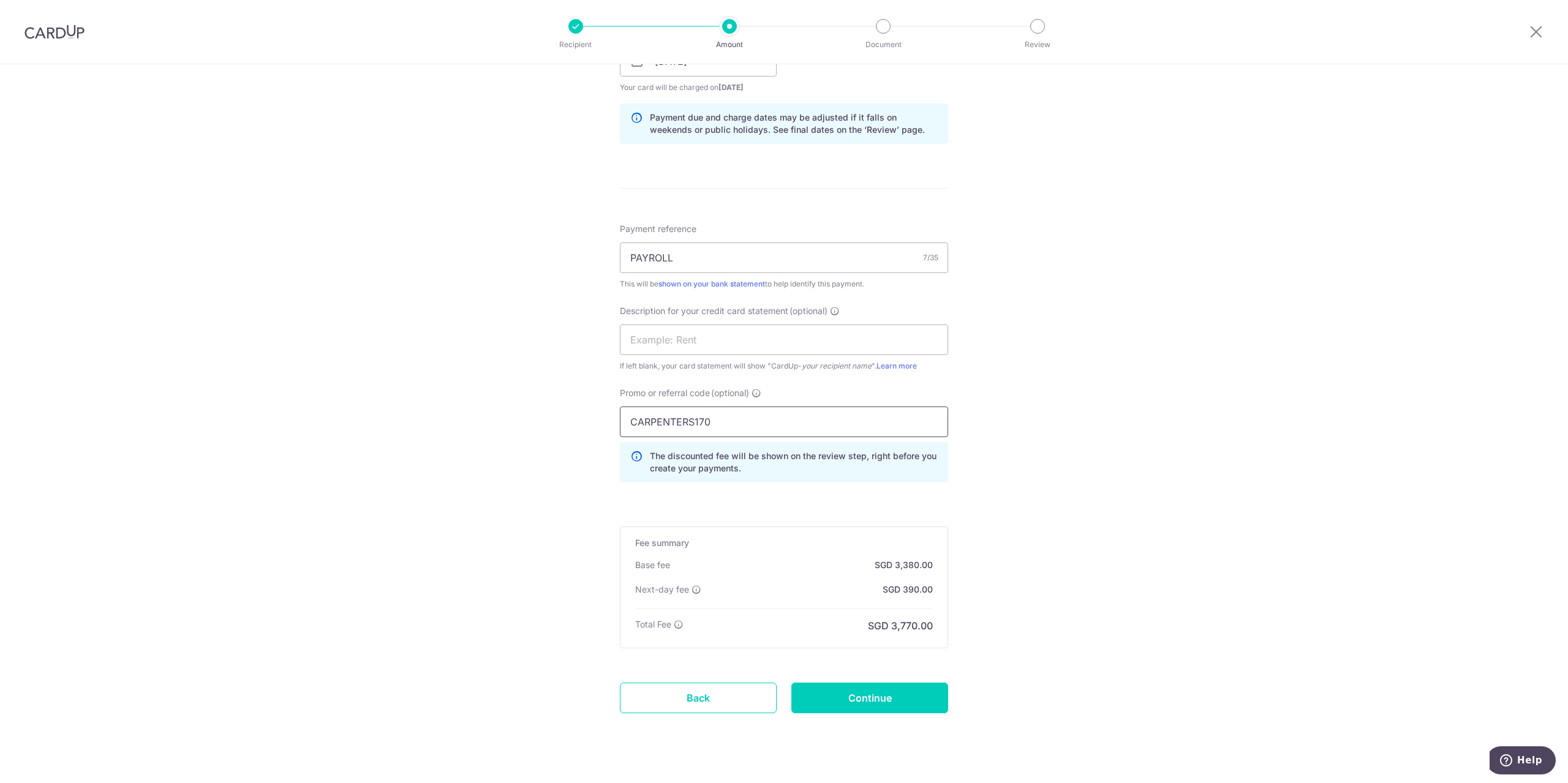
scroll to position [620, 0]
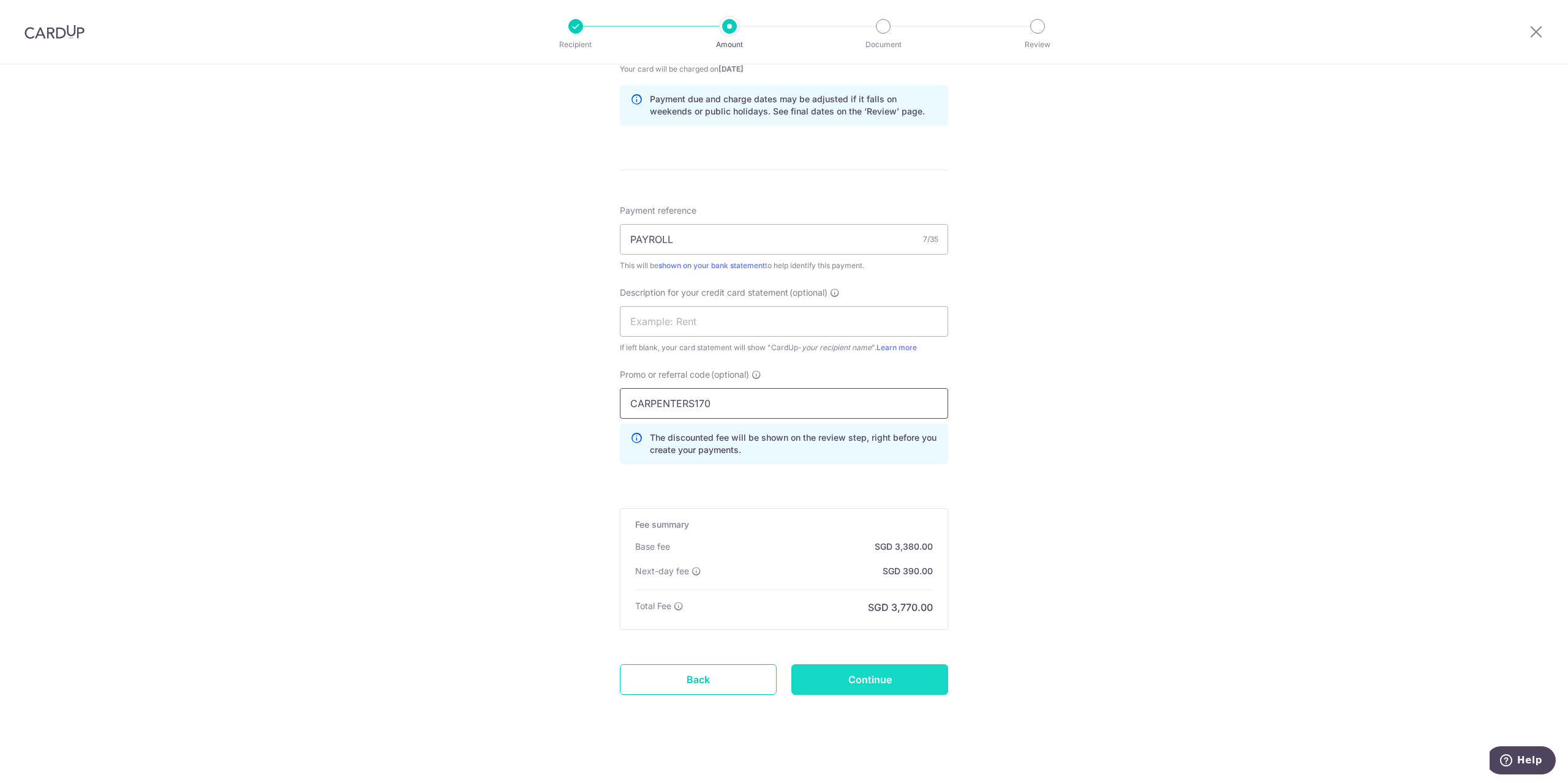
type input "CARPENTERS170"
click at [879, 682] on input "Continue" at bounding box center [869, 680] width 157 height 31
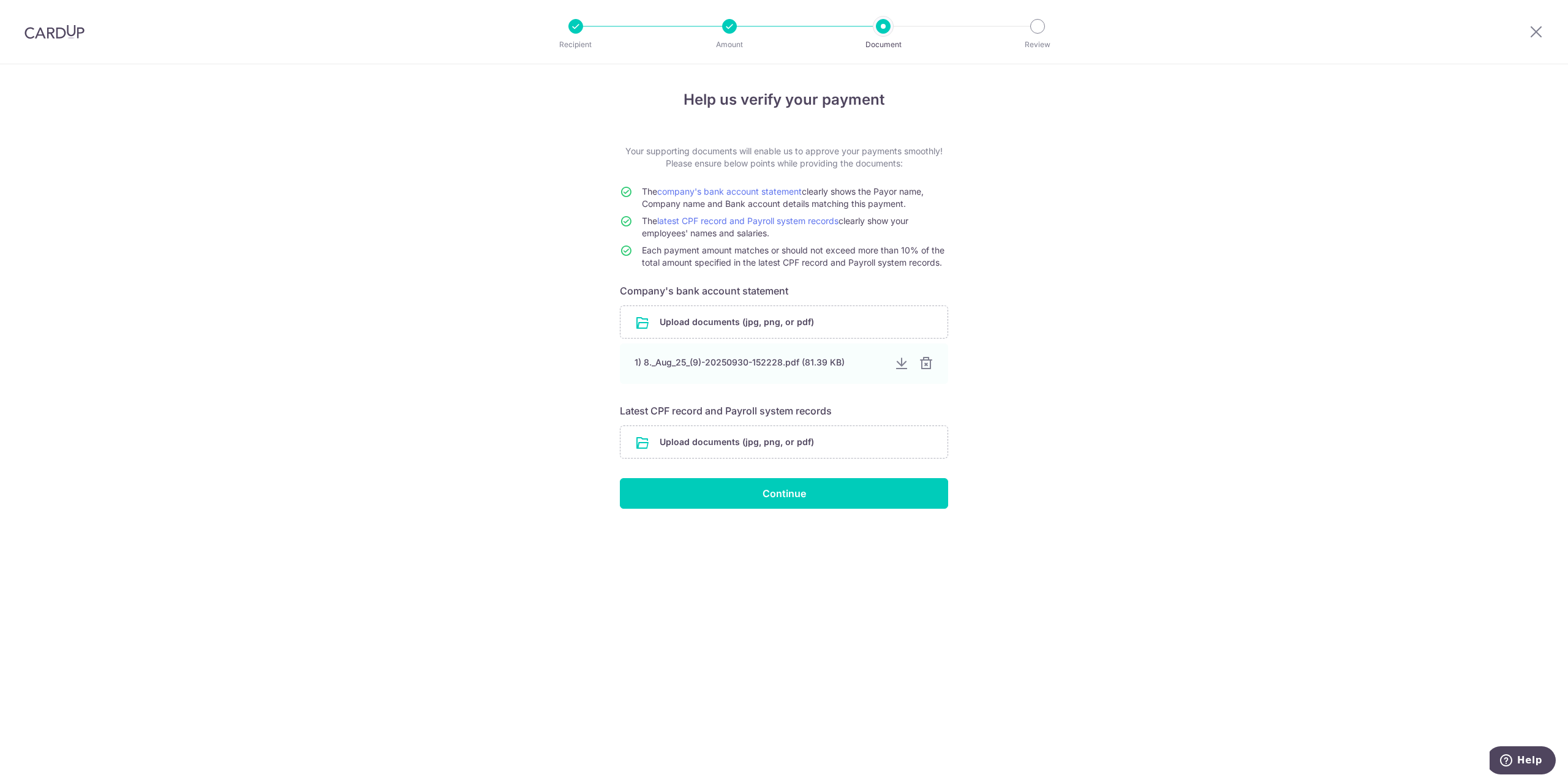
drag, startPoint x: 213, startPoint y: 510, endPoint x: 433, endPoint y: 455, distance: 226.8
click at [213, 510] on div "Help us verify your payment Your supporting documents will enable us to approve…" at bounding box center [784, 424] width 1568 height 718
click at [740, 317] on input "file" at bounding box center [784, 321] width 327 height 31
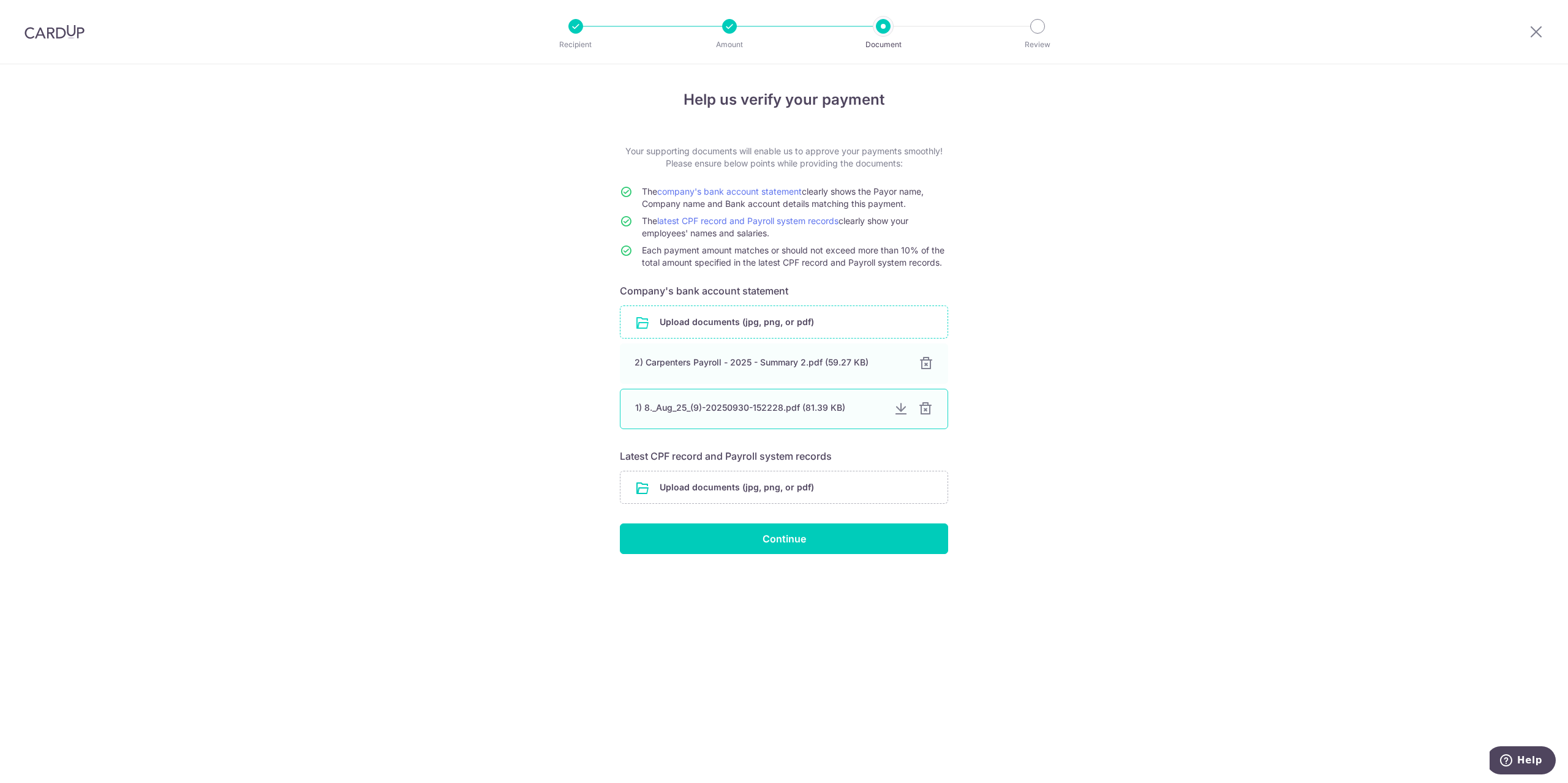
click at [925, 409] on div at bounding box center [925, 409] width 14 height 14
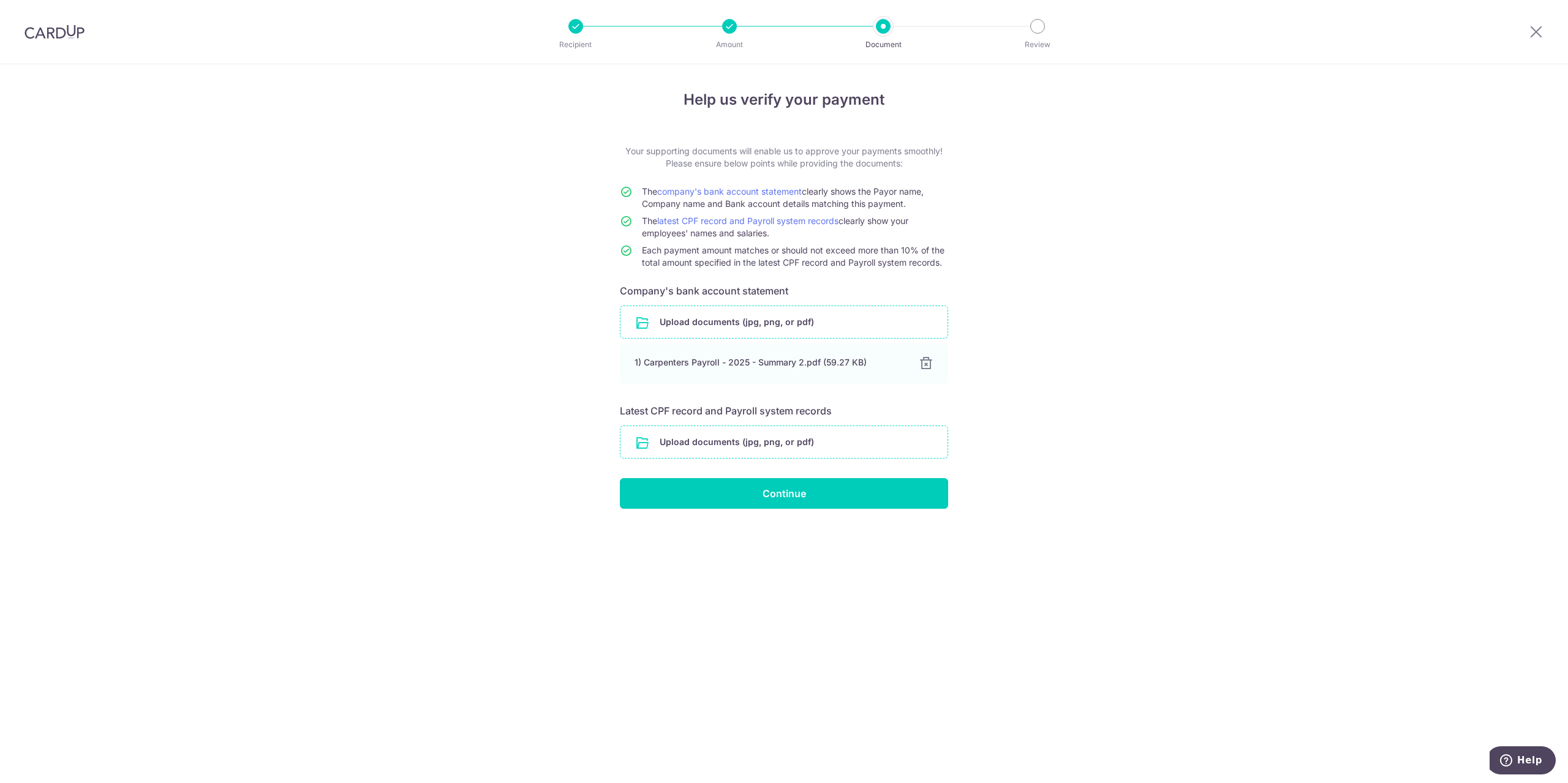
click at [794, 445] on input "file" at bounding box center [784, 442] width 327 height 31
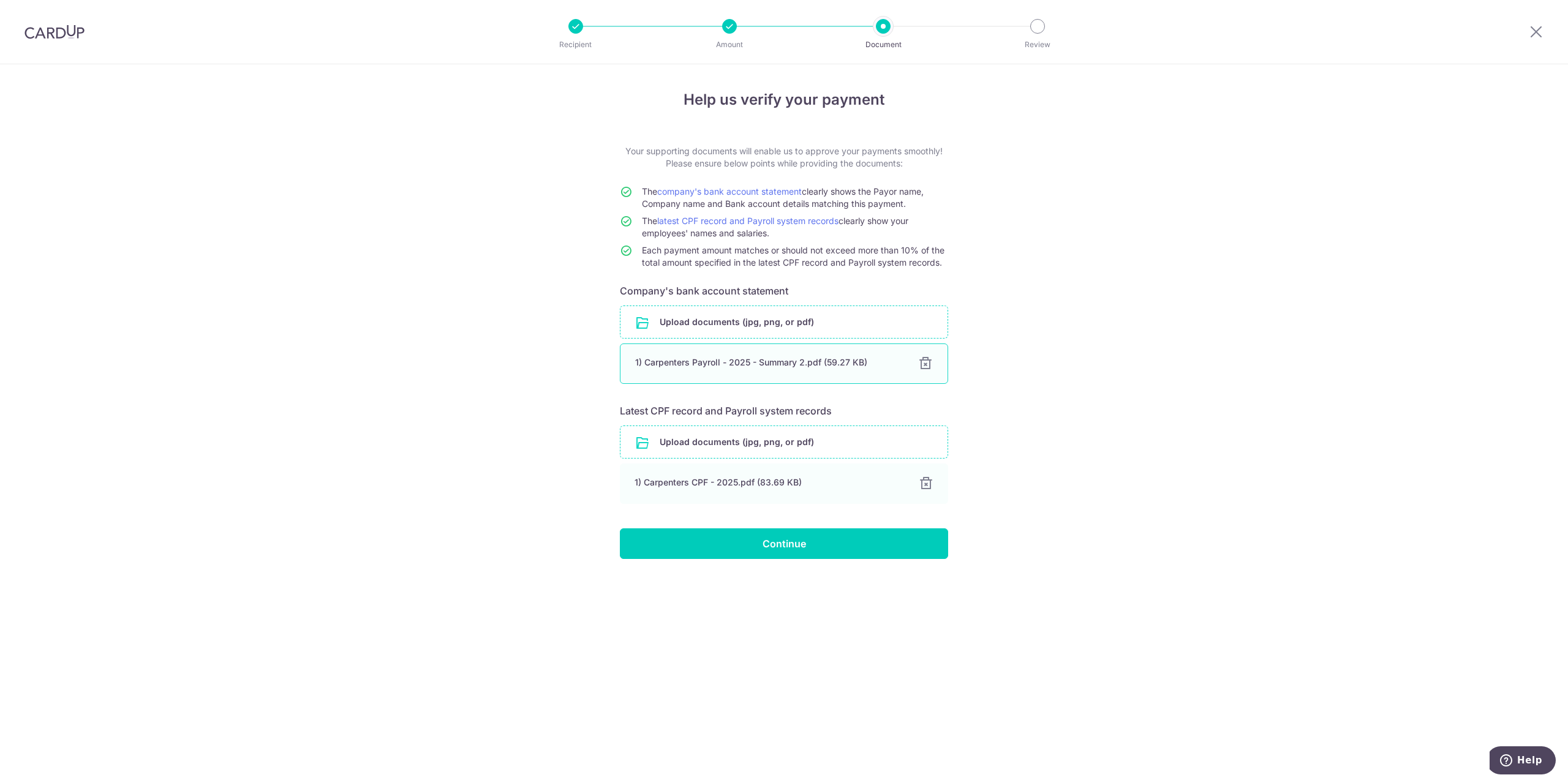
click at [926, 361] on div at bounding box center [925, 364] width 14 height 14
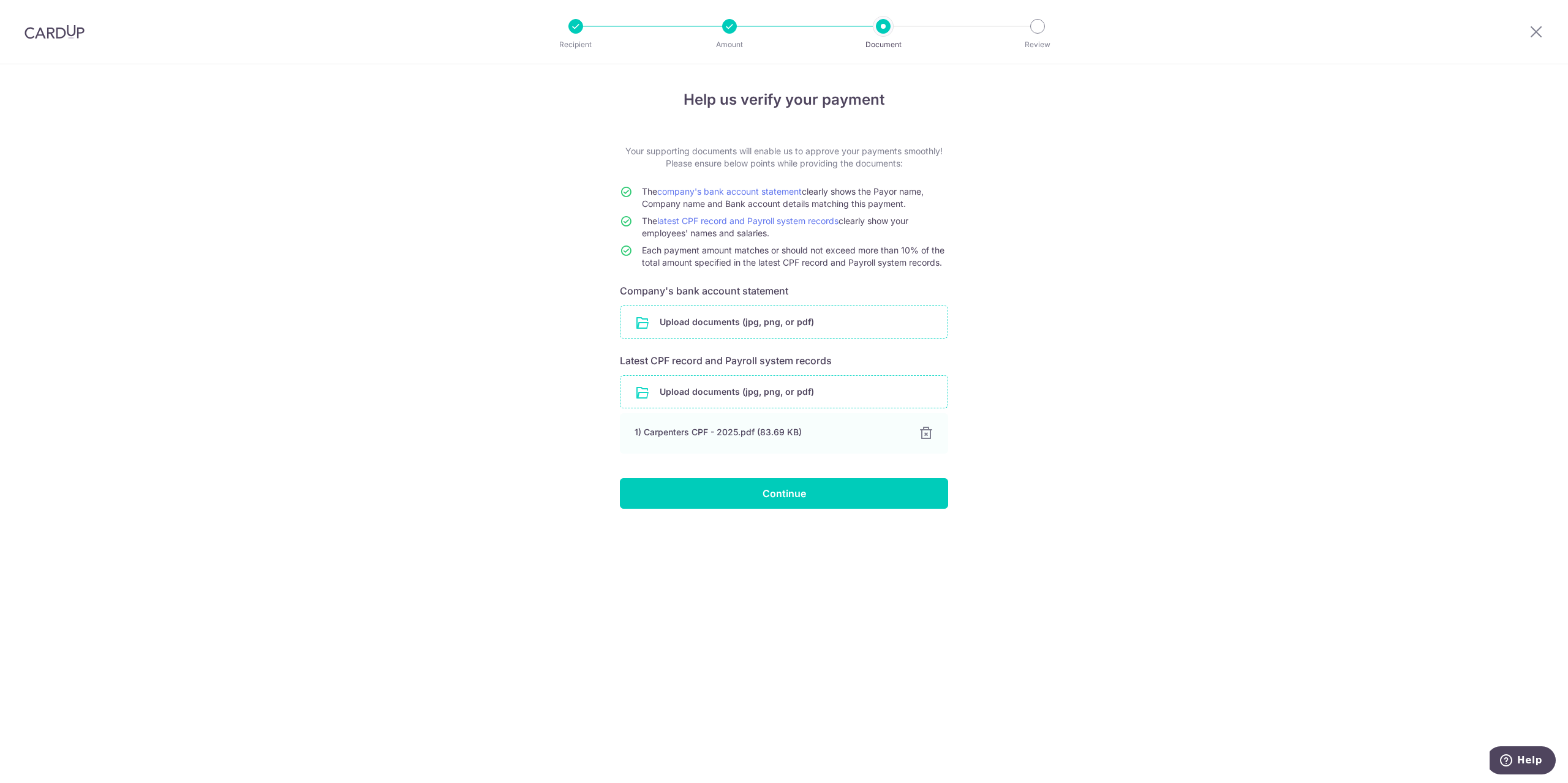
click at [730, 392] on input "file" at bounding box center [784, 392] width 327 height 31
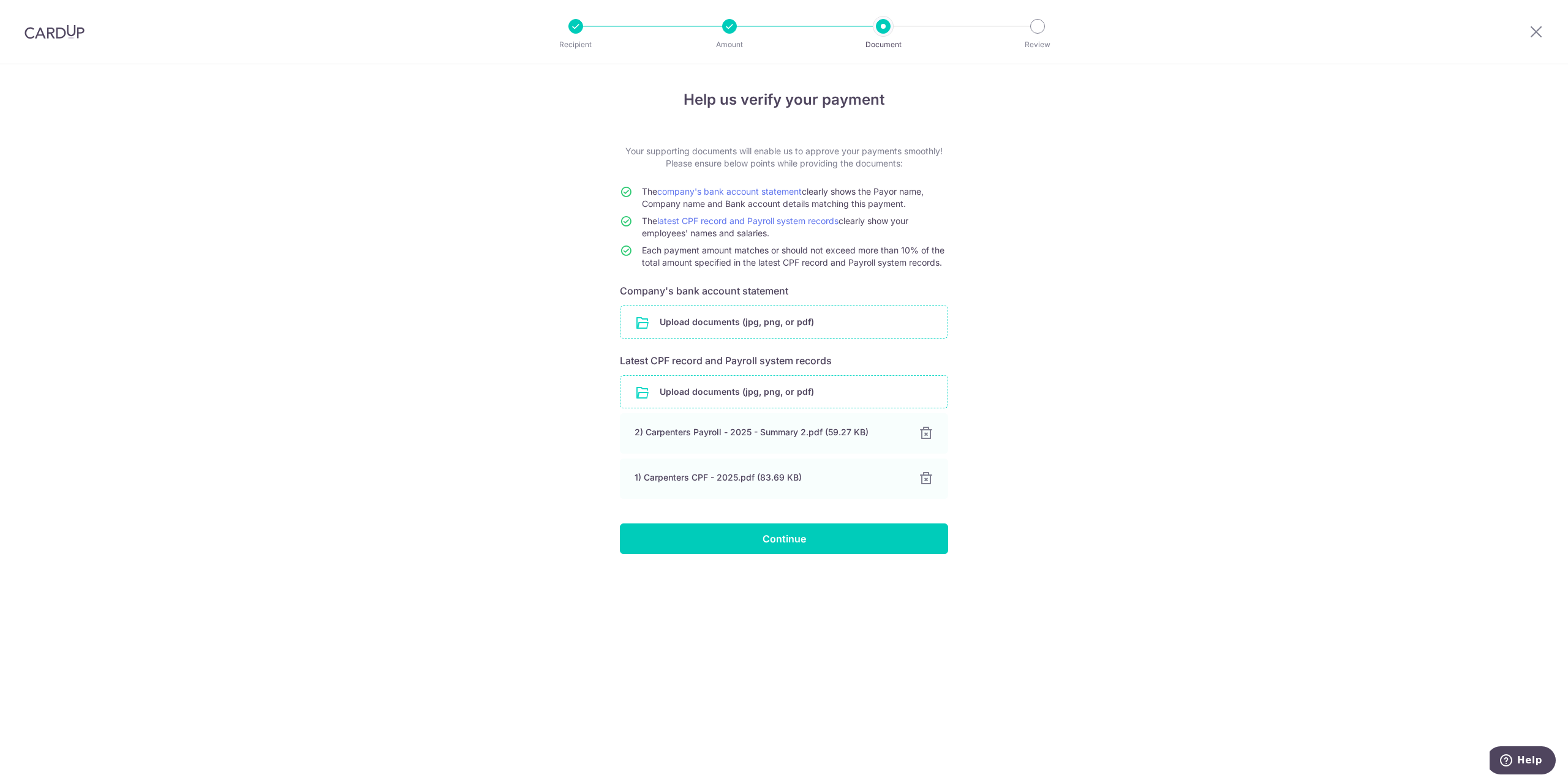
click at [815, 317] on input "file" at bounding box center [784, 321] width 327 height 31
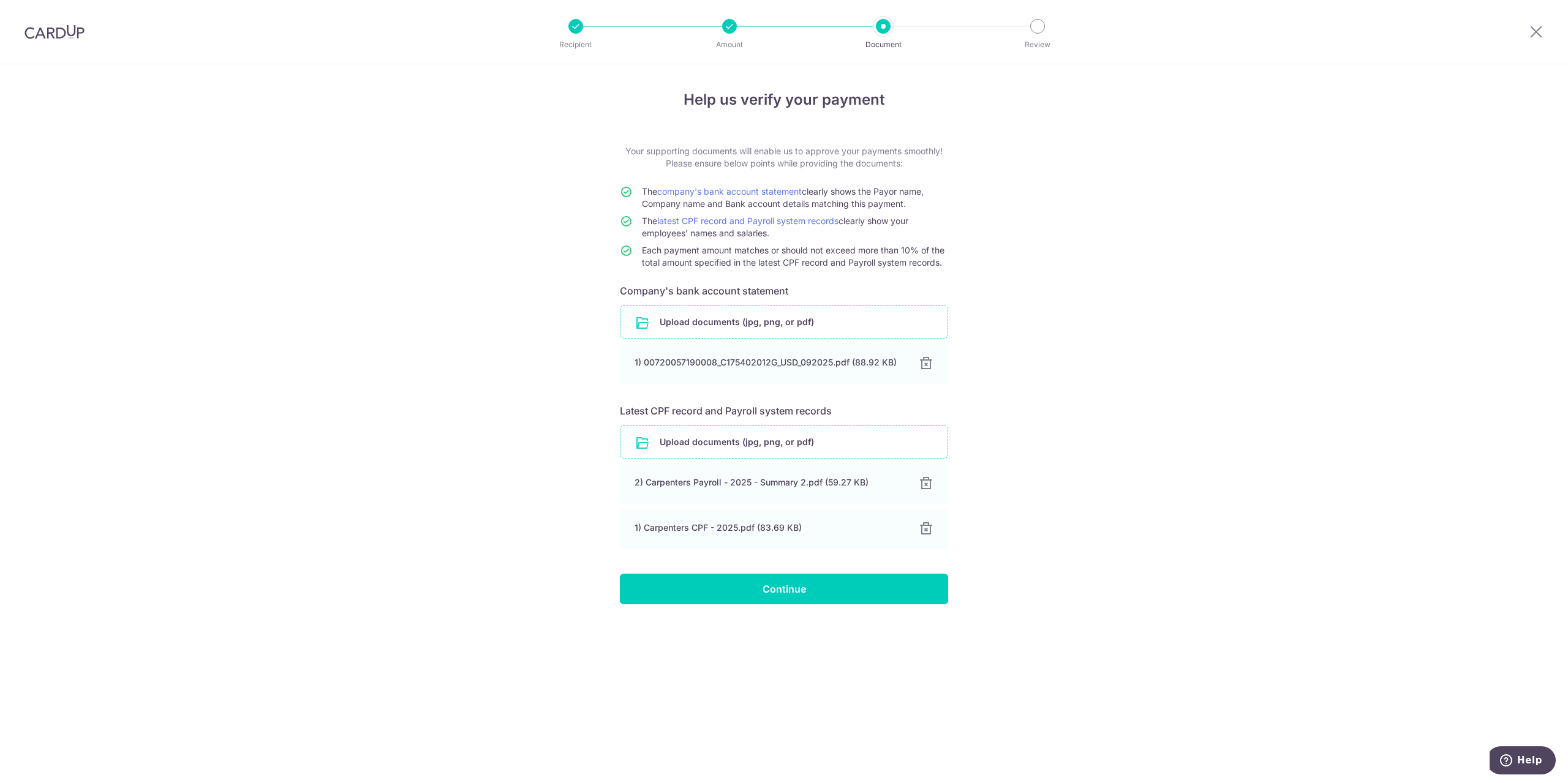
click at [1038, 430] on div "Help us verify your payment Your supporting documents will enable us to approve…" at bounding box center [784, 424] width 1568 height 718
click at [926, 365] on div at bounding box center [925, 364] width 14 height 14
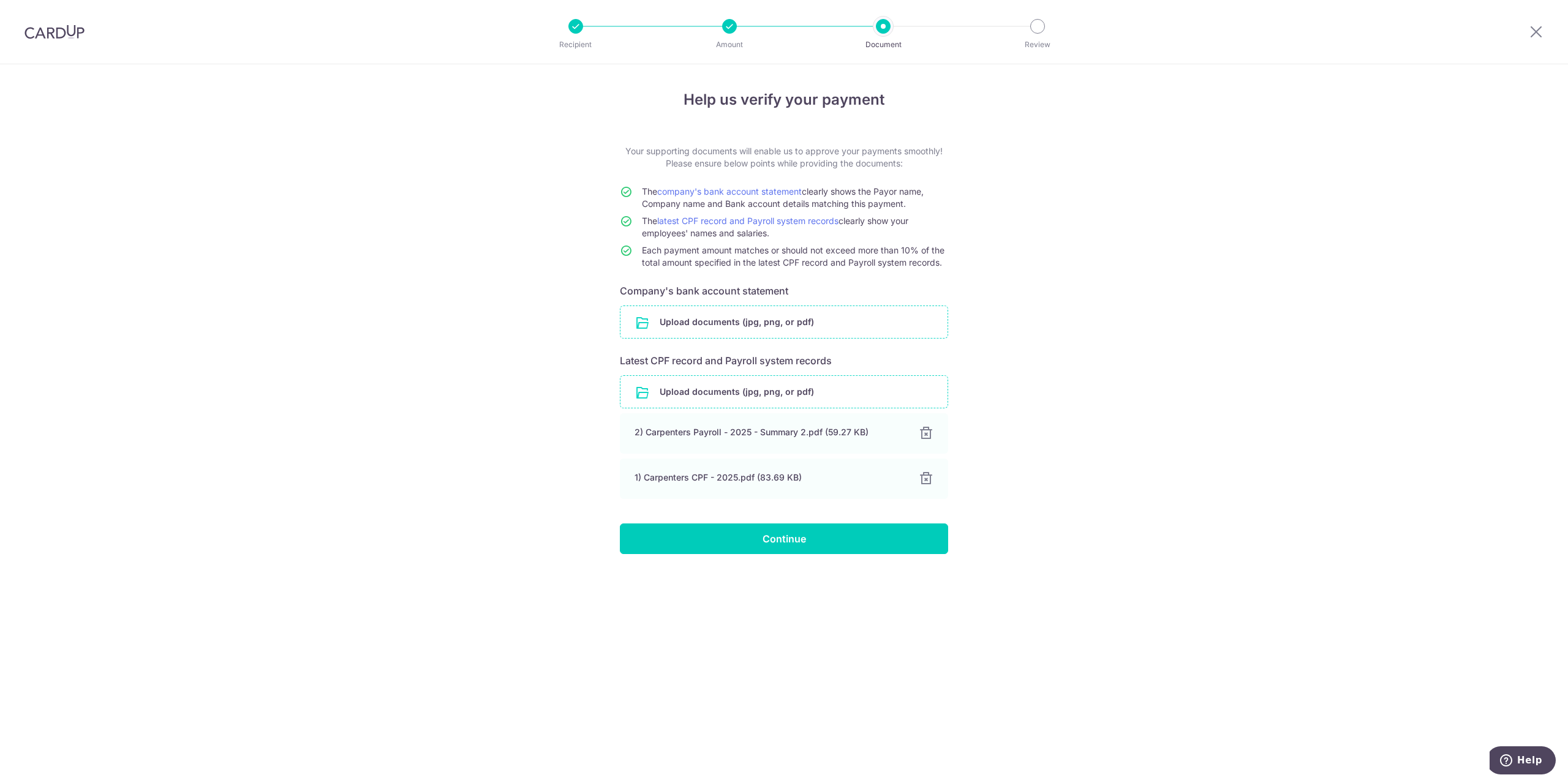
click at [1064, 339] on div "Help us verify your payment Your supporting documents will enable us to approve…" at bounding box center [784, 424] width 1568 height 718
click at [887, 304] on form "Your supporting documents will enable us to approve your payments smoothly! Ple…" at bounding box center [783, 349] width 328 height 409
click at [816, 326] on input "file" at bounding box center [784, 321] width 327 height 31
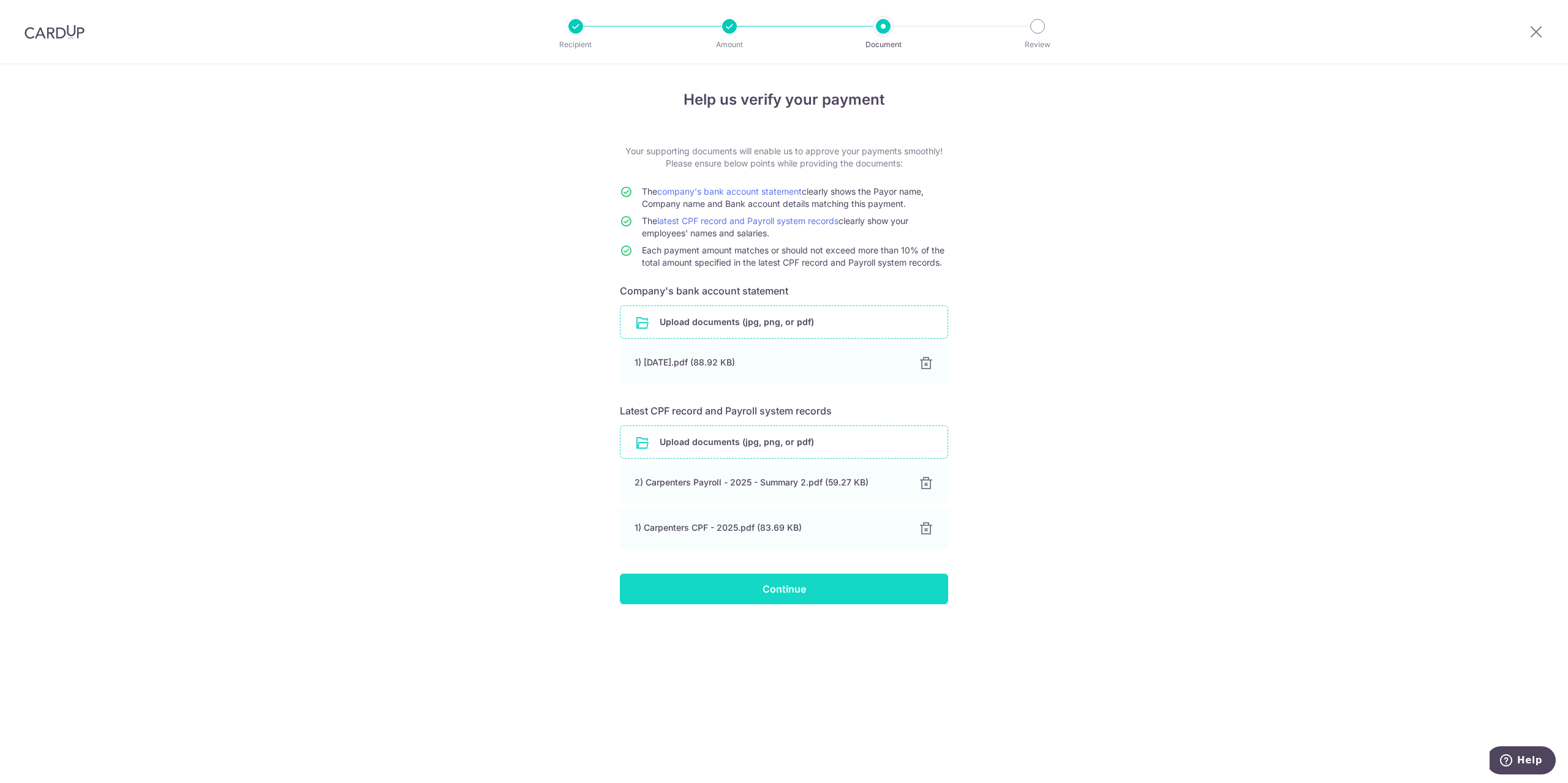
click at [749, 582] on input "Continue" at bounding box center [783, 589] width 328 height 31
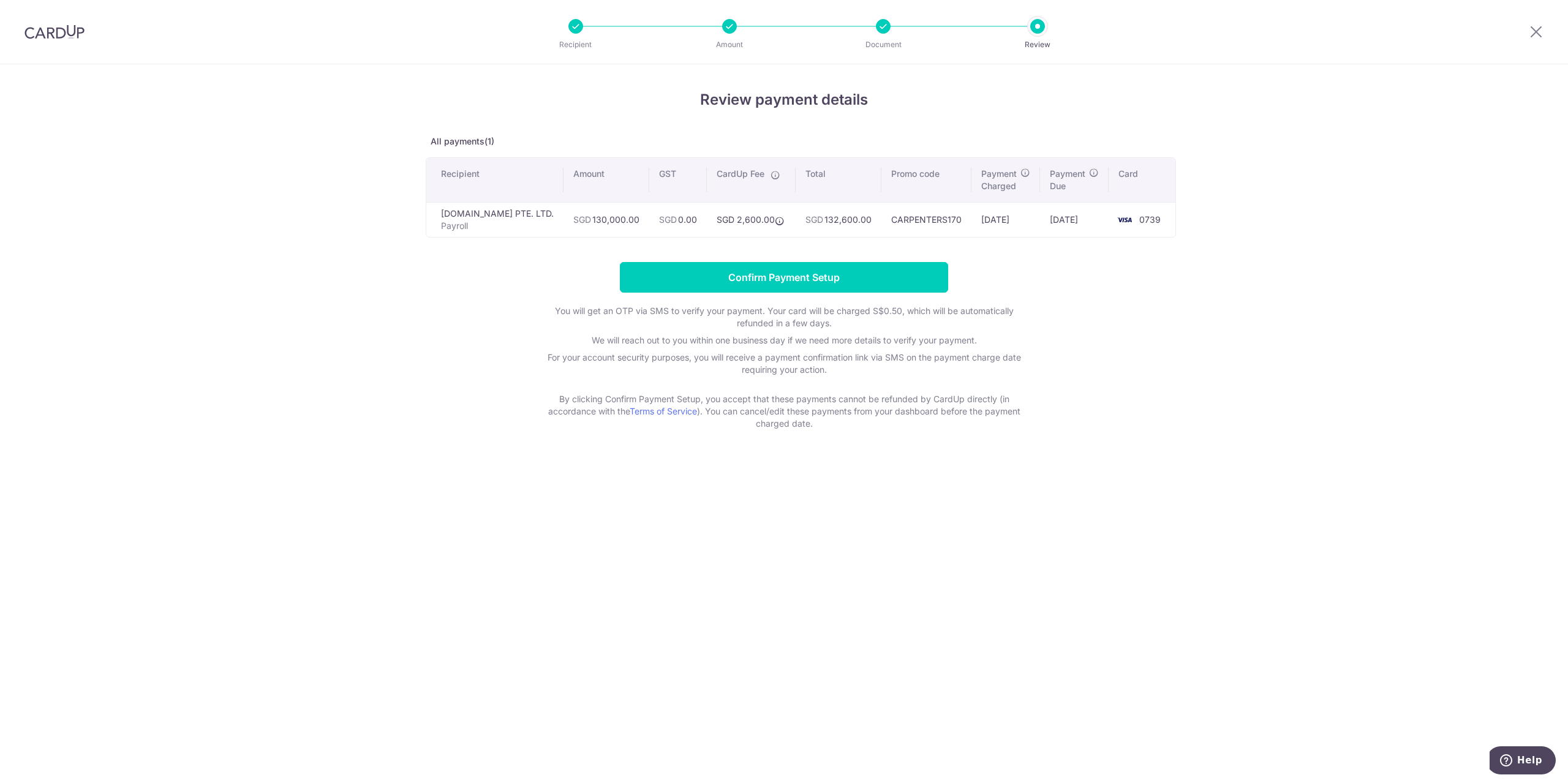
drag, startPoint x: 283, startPoint y: 294, endPoint x: 427, endPoint y: 330, distance: 148.4
click at [283, 294] on div "Review payment details All payments(1) Recipient Amount GST CardUp Fee Total Pr…" at bounding box center [784, 424] width 1568 height 718
click at [808, 275] on input "Confirm Payment Setup" at bounding box center [783, 277] width 328 height 31
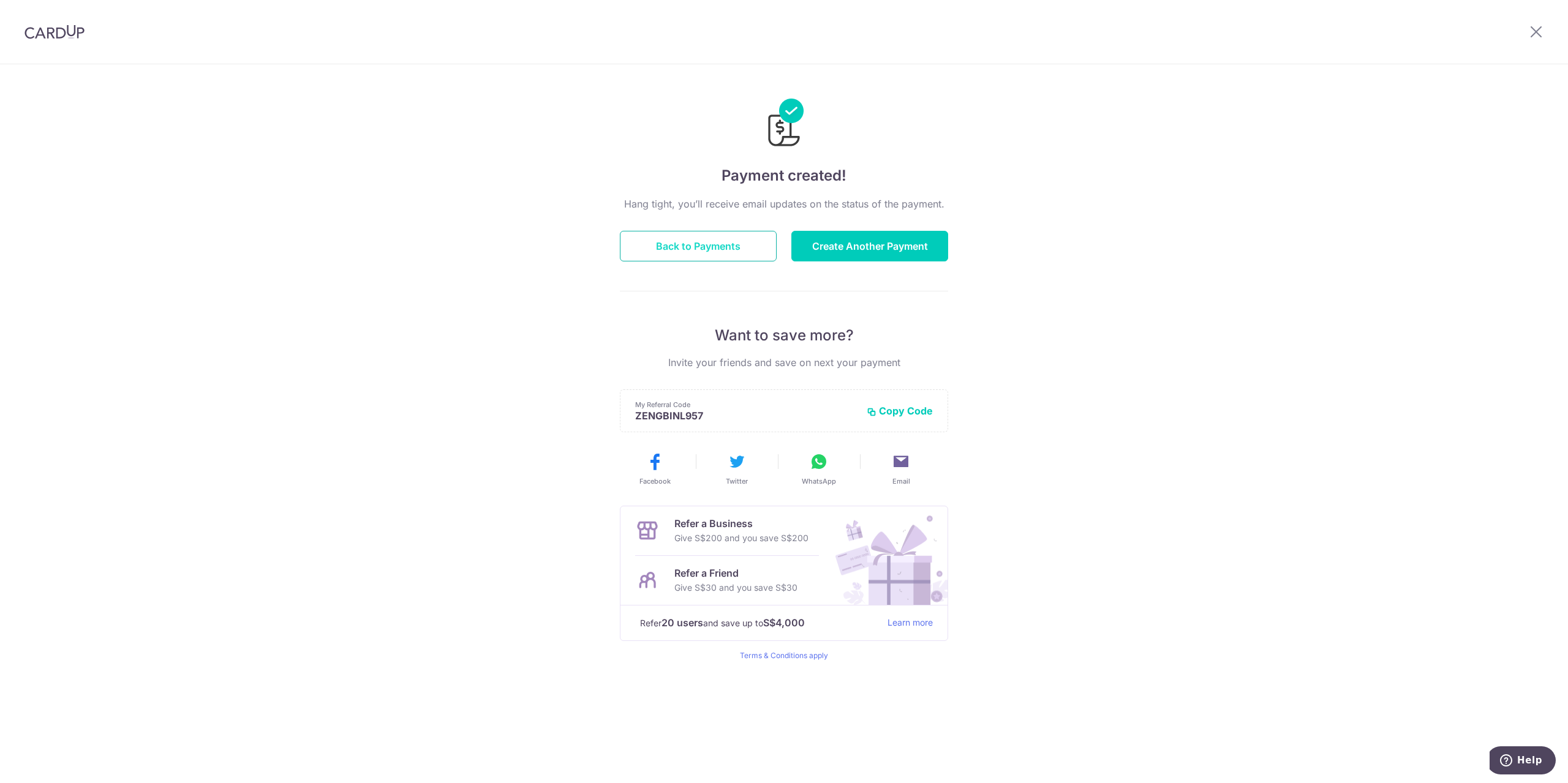
click at [702, 236] on button "Back to Payments" at bounding box center [698, 246] width 157 height 31
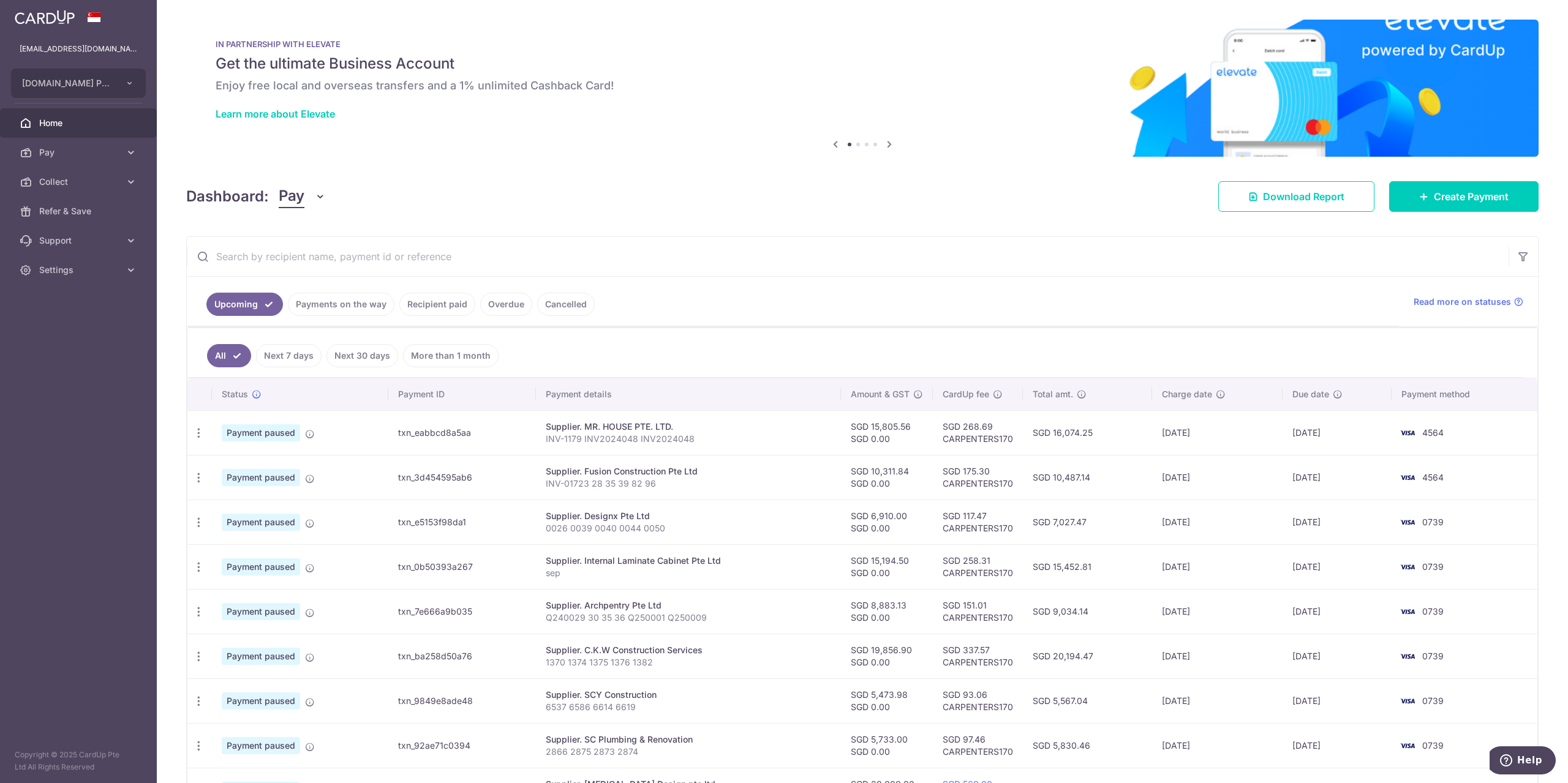
click at [250, 301] on link "Upcoming" at bounding box center [244, 304] width 76 height 23
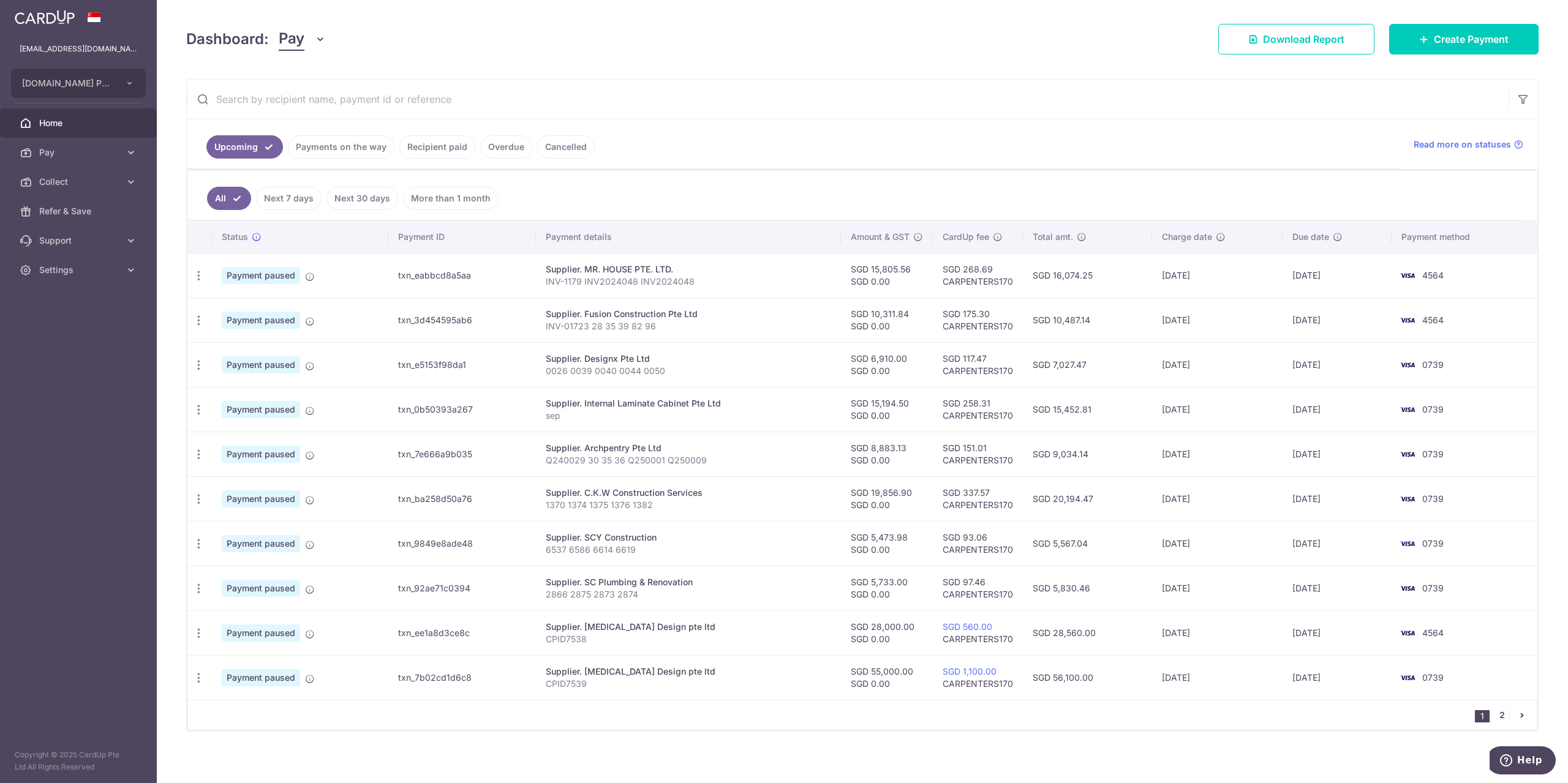
click at [1494, 708] on link "2" at bounding box center [1502, 715] width 14 height 14
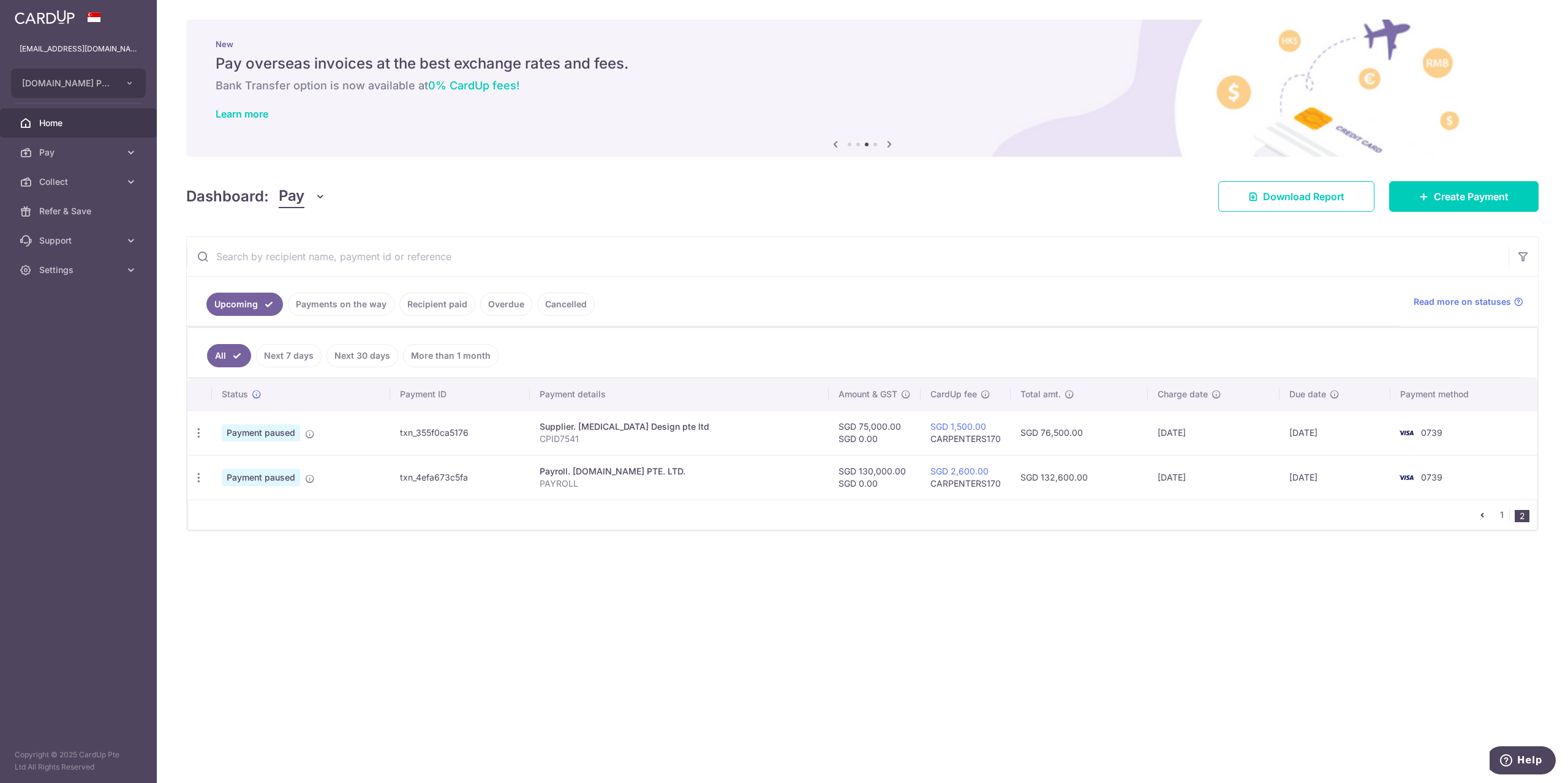
drag, startPoint x: 305, startPoint y: 608, endPoint x: 239, endPoint y: 357, distance: 259.5
click at [305, 608] on div "× Pause Schedule Pause all future payments in this series Pause just this one p…" at bounding box center [862, 392] width 1411 height 783
